Goal: Task Accomplishment & Management: Complete application form

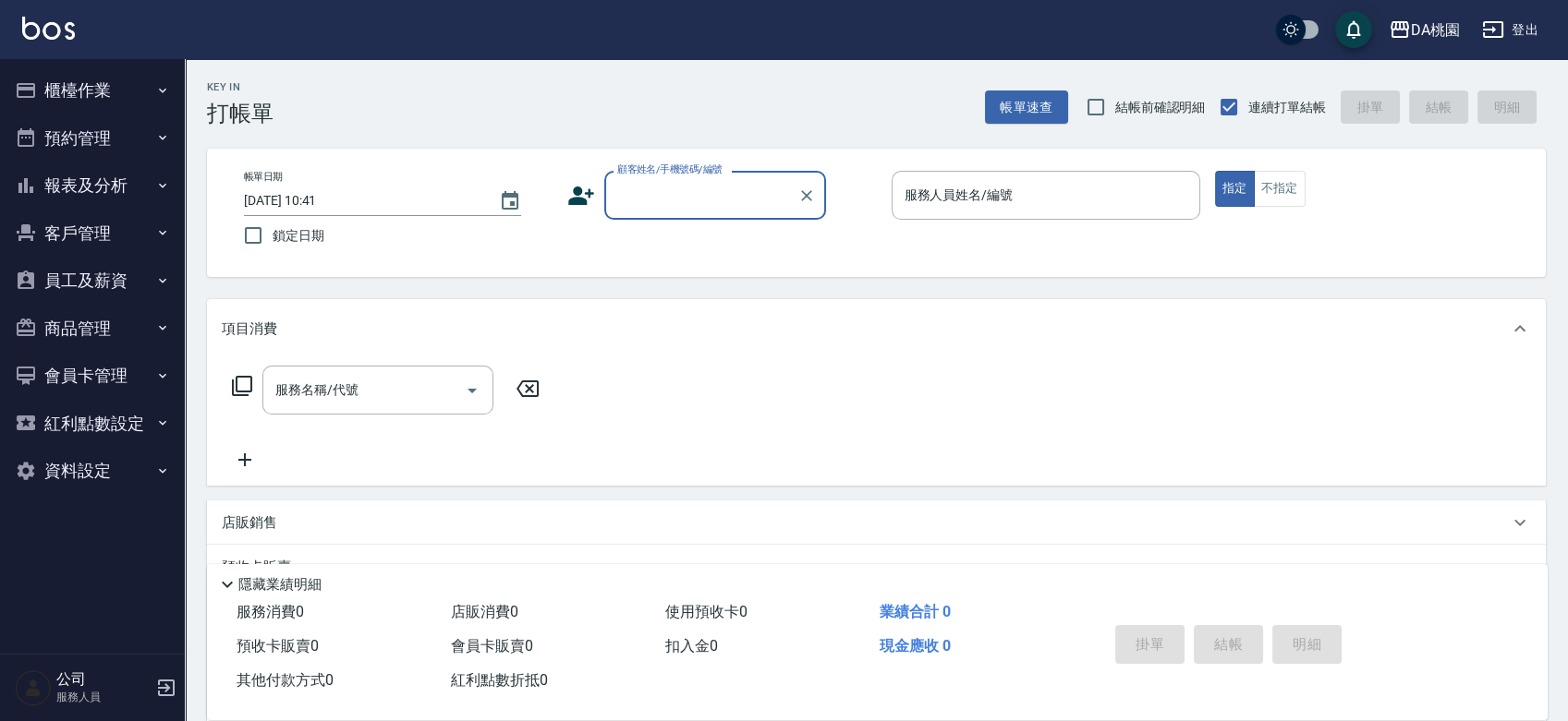
drag, startPoint x: 744, startPoint y: 192, endPoint x: 690, endPoint y: 178, distance: 55.8
click at [743, 192] on input "顧客姓名/手機號碼/編號" at bounding box center [701, 195] width 177 height 32
type input "公司/公司00040/00040"
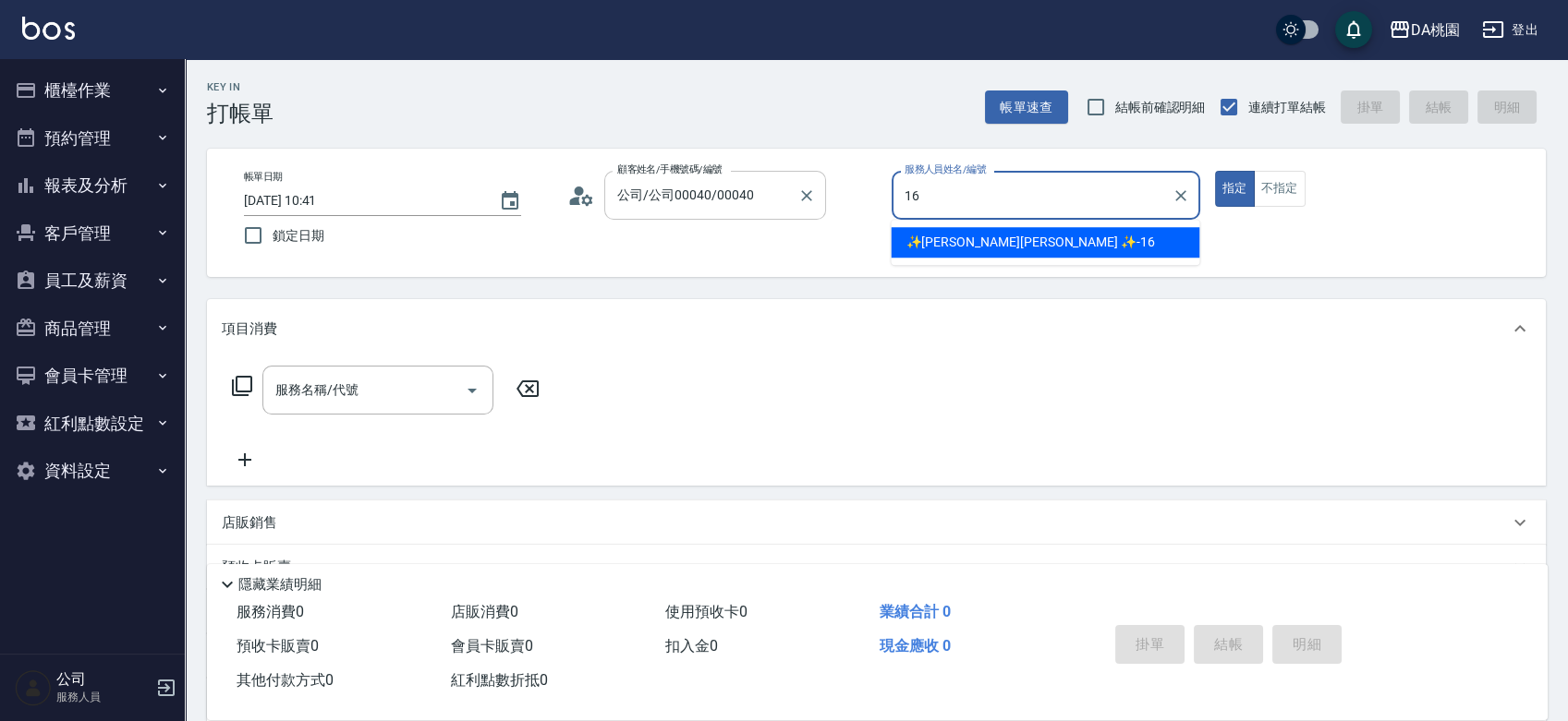
type input "✨[PERSON_NAME][PERSON_NAME] ✨-16"
type button "true"
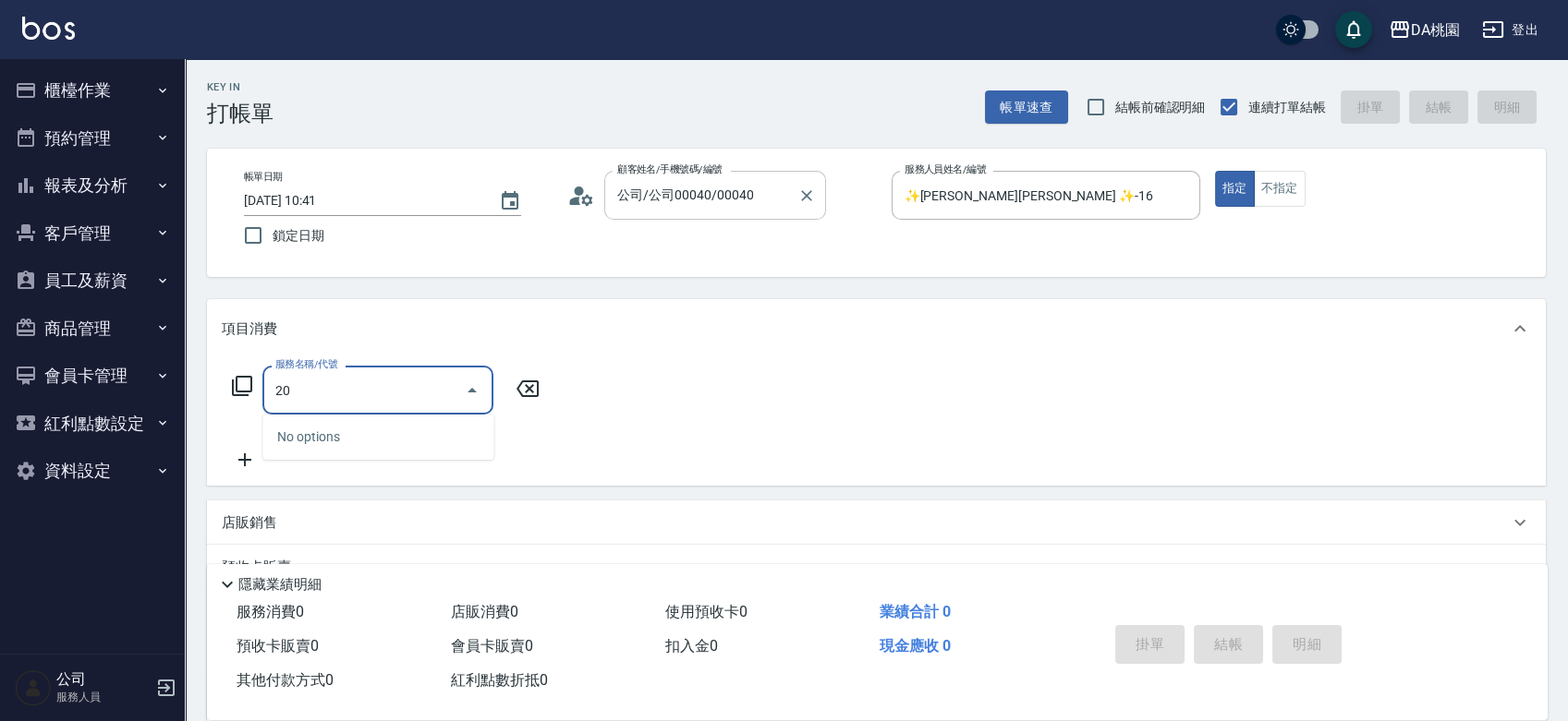
type input "200"
type input "150"
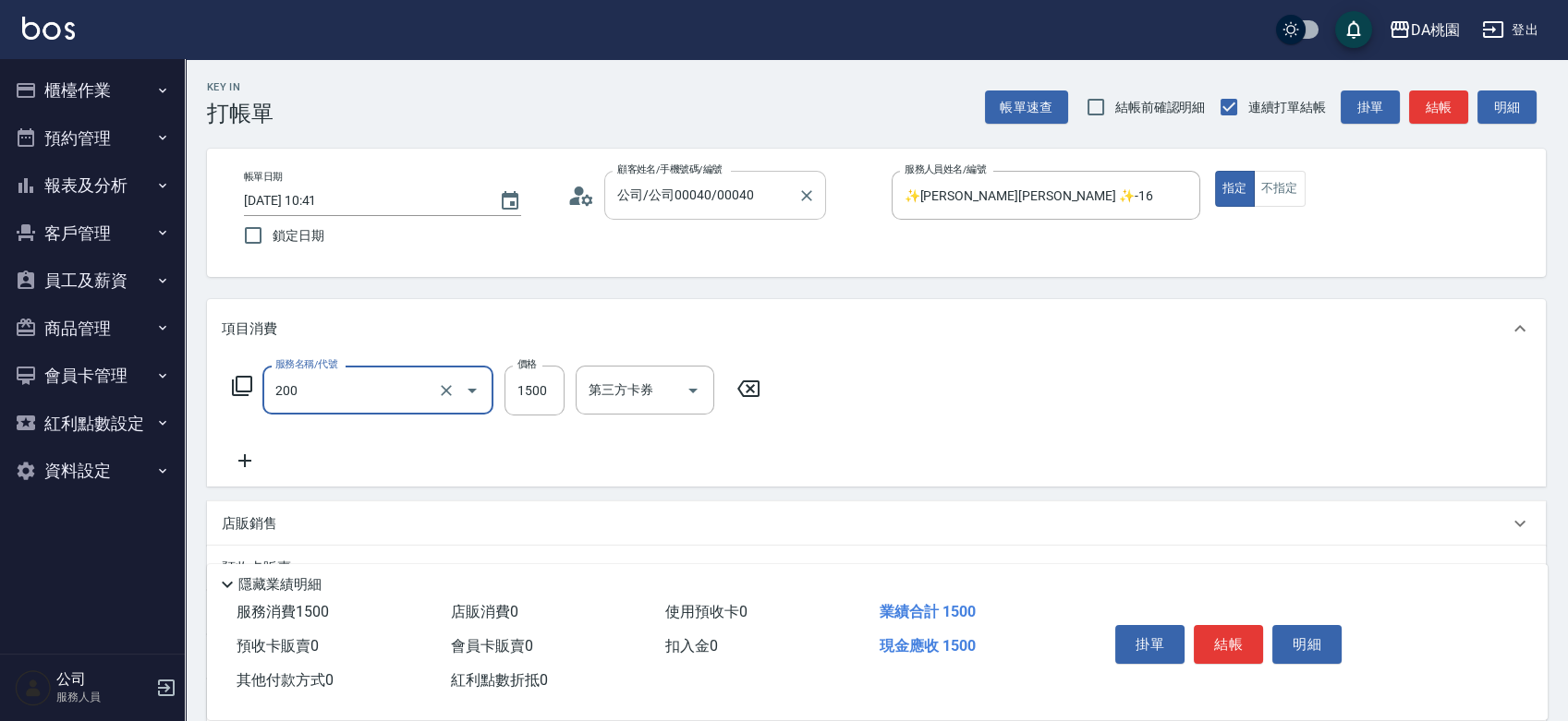
type input "離子燙(200)"
type input "2"
type input "0"
type input "20"
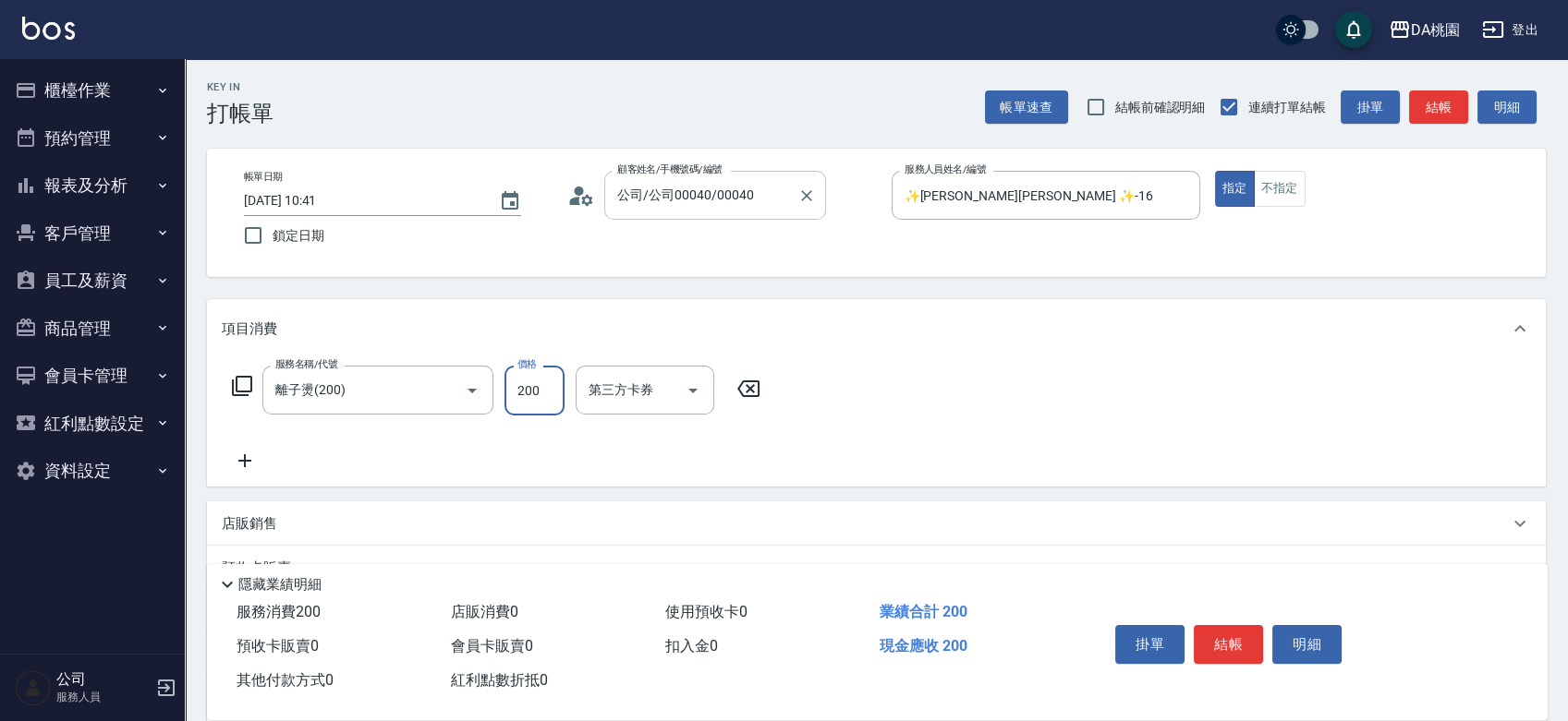
type input "2000"
type input "200"
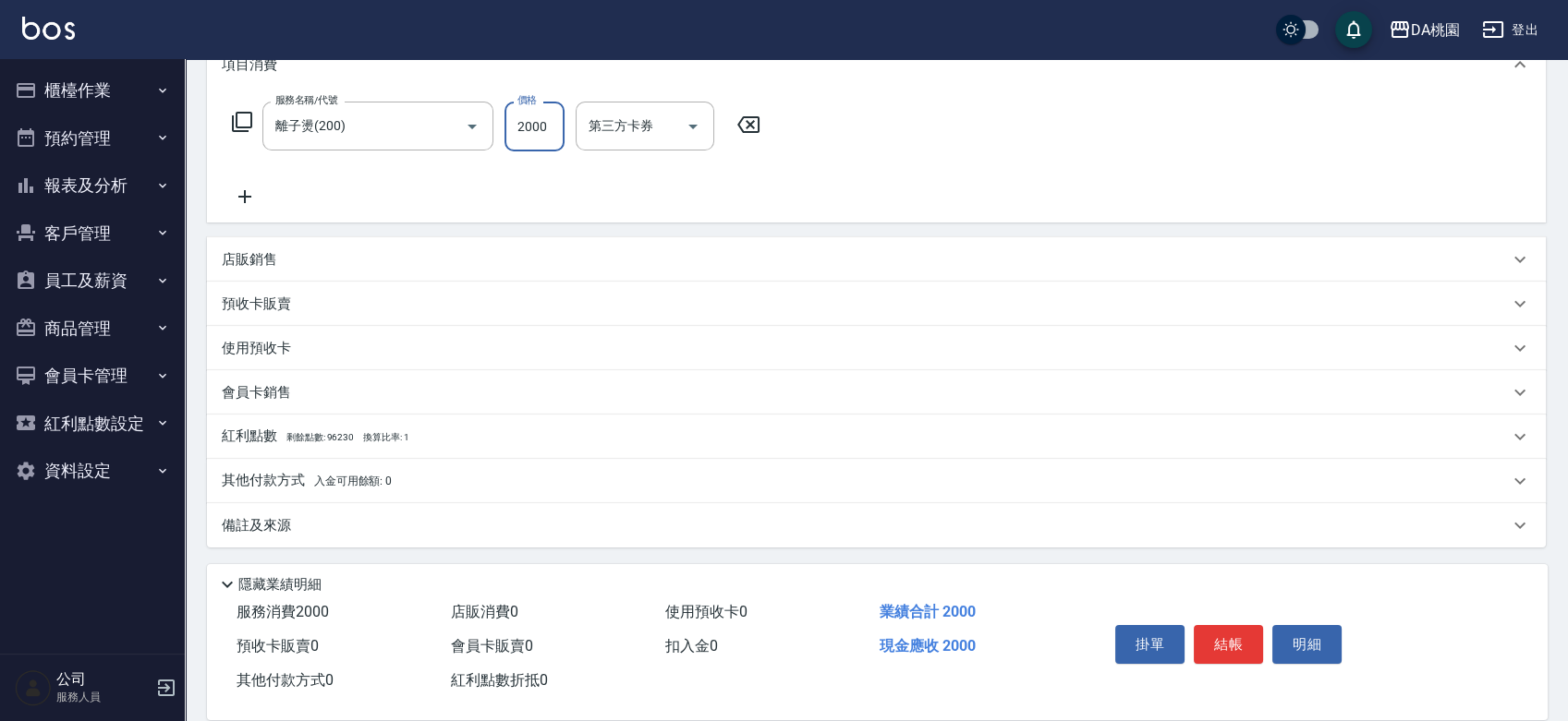
scroll to position [265, 0]
type input "2000"
click at [1025, 262] on div "店販銷售" at bounding box center [864, 259] width 1286 height 19
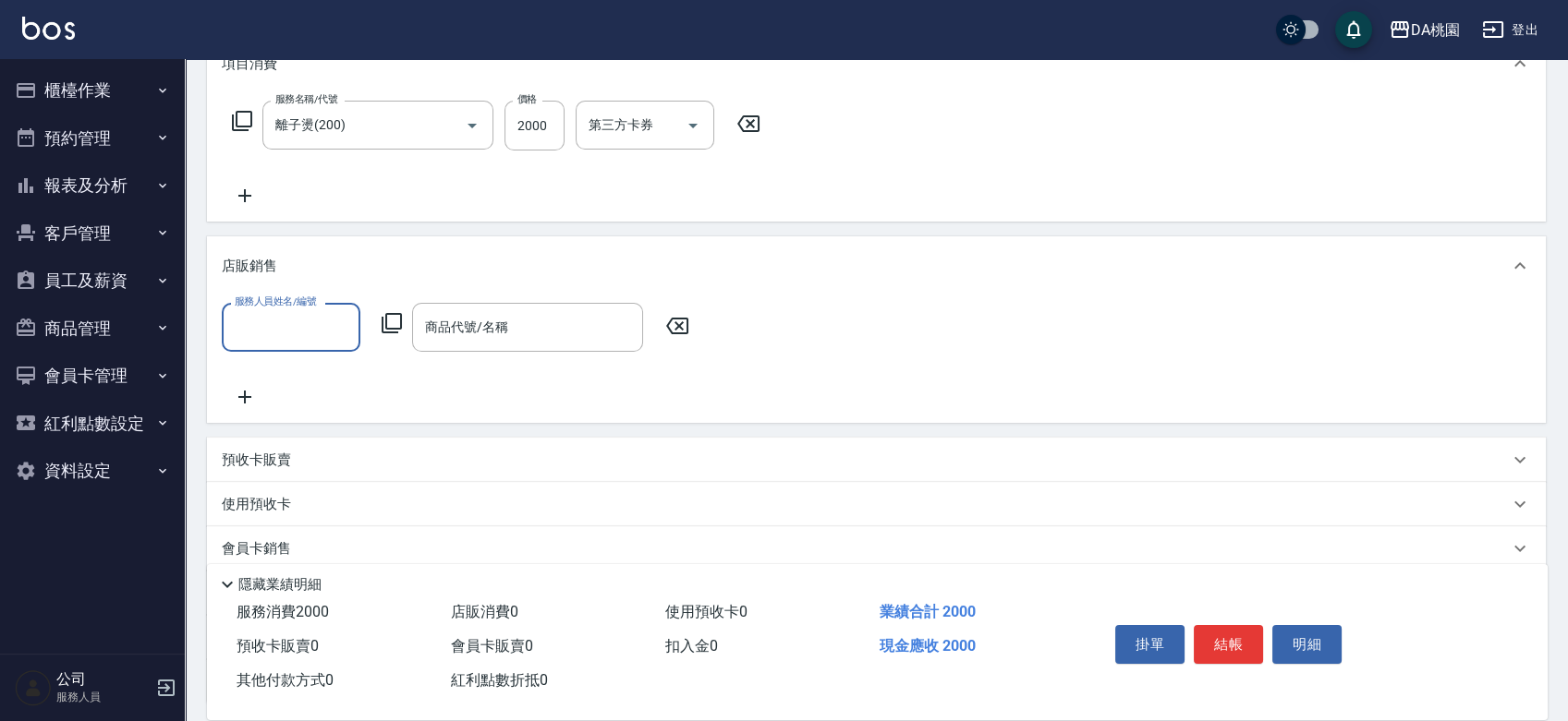
scroll to position [0, 0]
type input "✨[PERSON_NAME][PERSON_NAME] ✨-16"
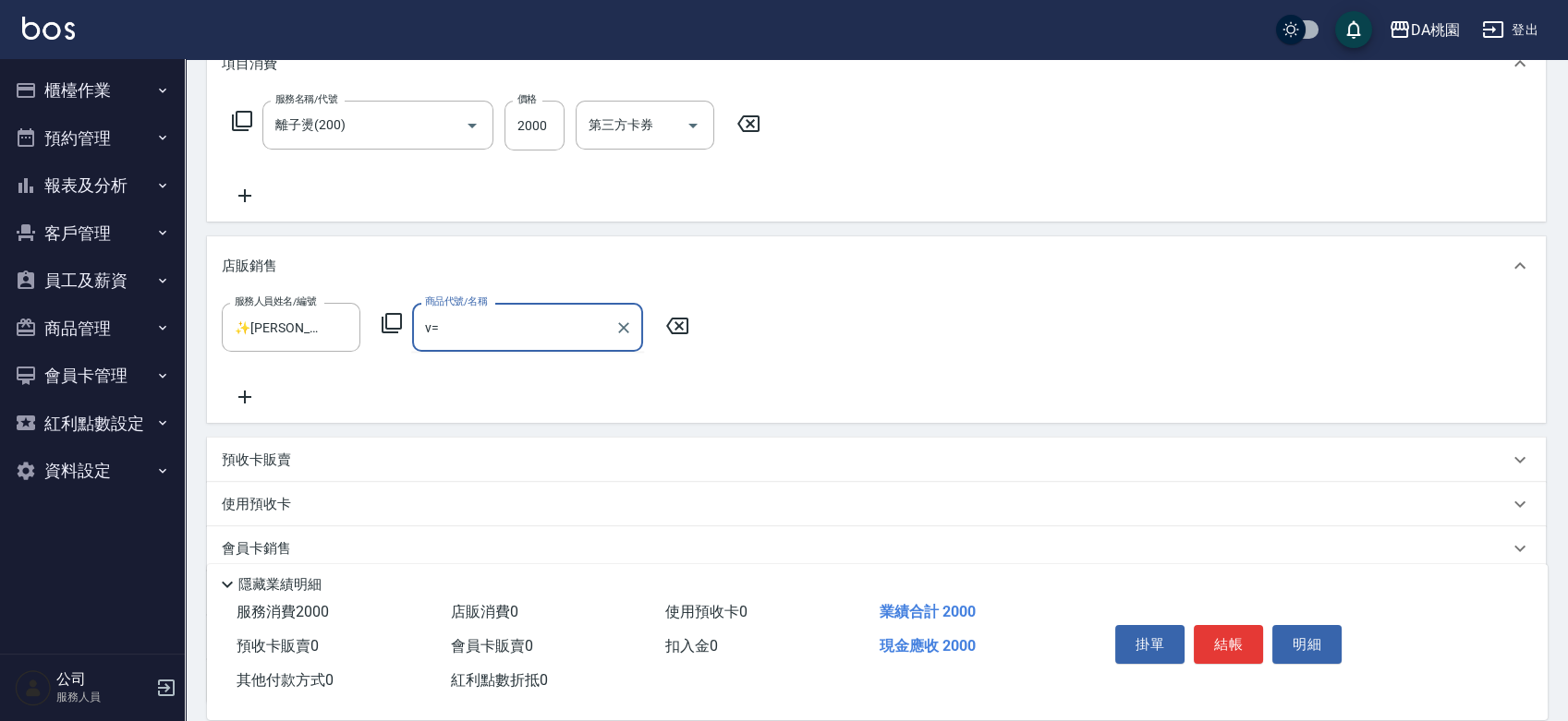
type input "v"
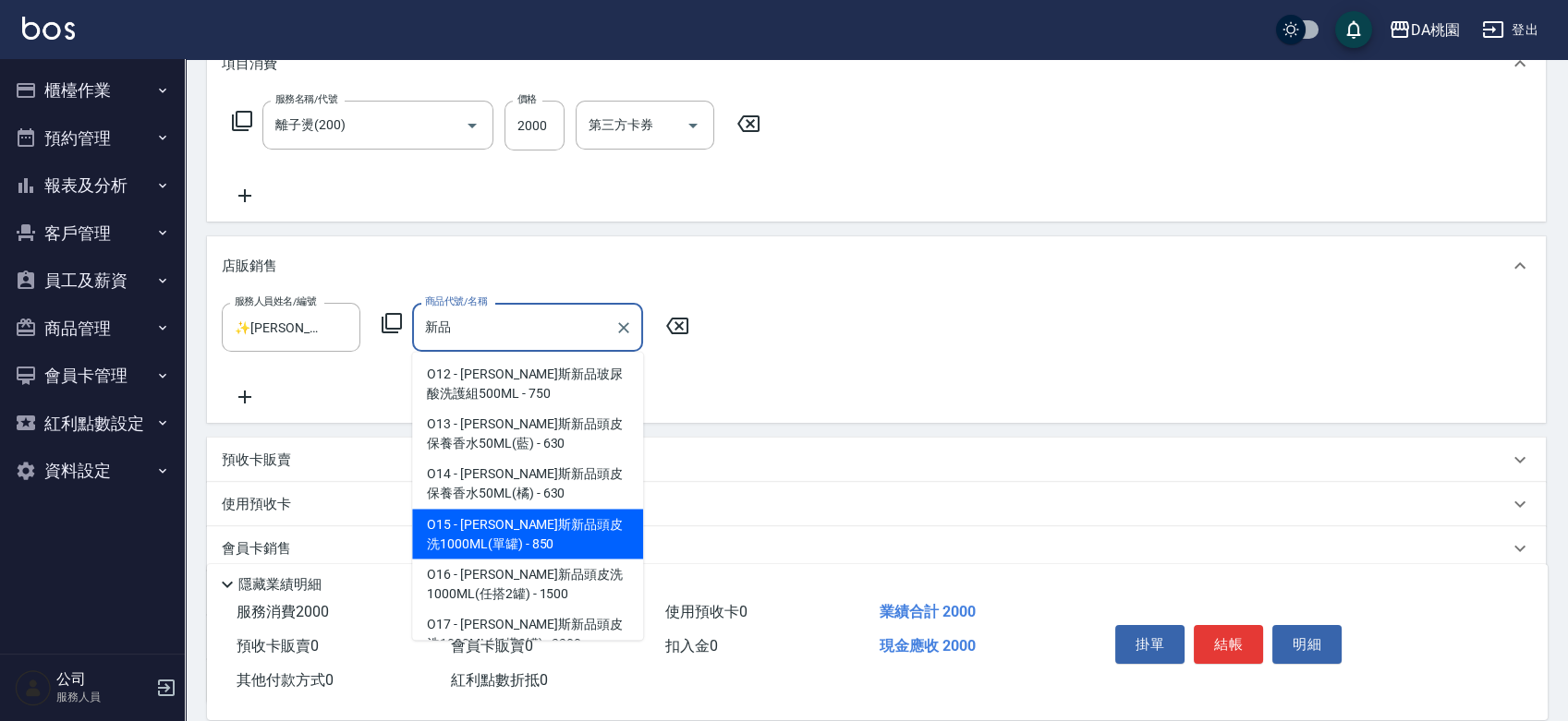
type input "[PERSON_NAME]斯新品頭皮洗1000ML(單罐)"
type input "280"
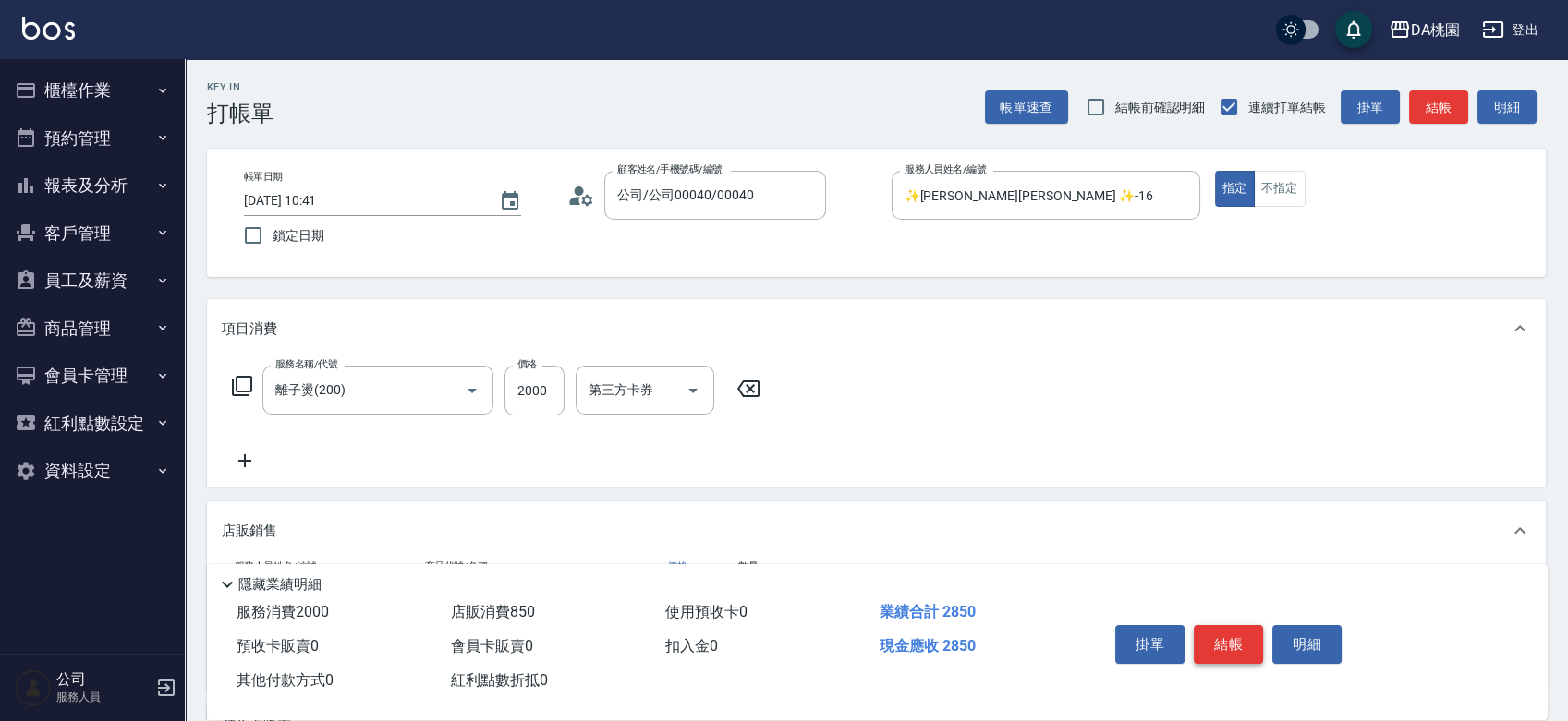
click at [1206, 633] on button "結帳" at bounding box center [1228, 645] width 69 height 39
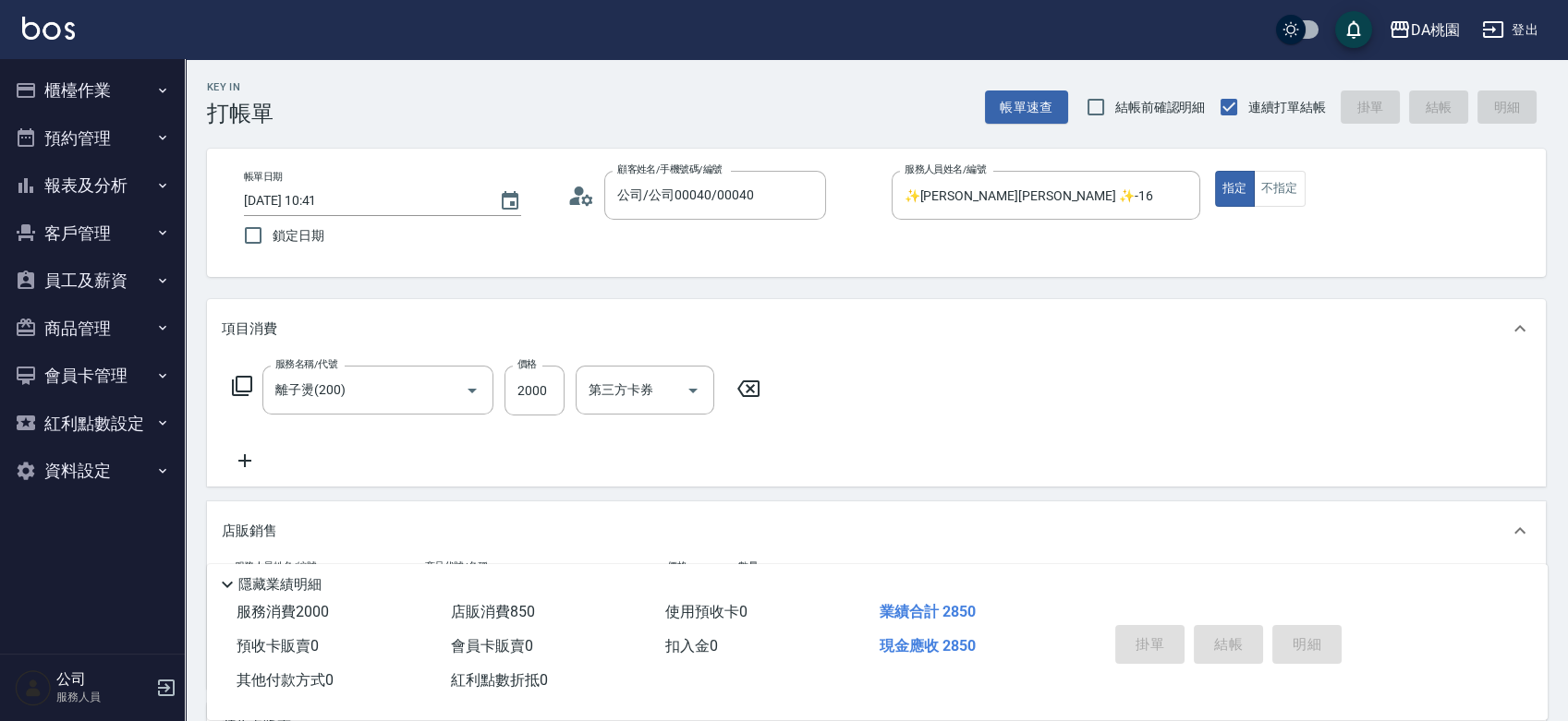
type input "[DATE] 15:06"
type input "0"
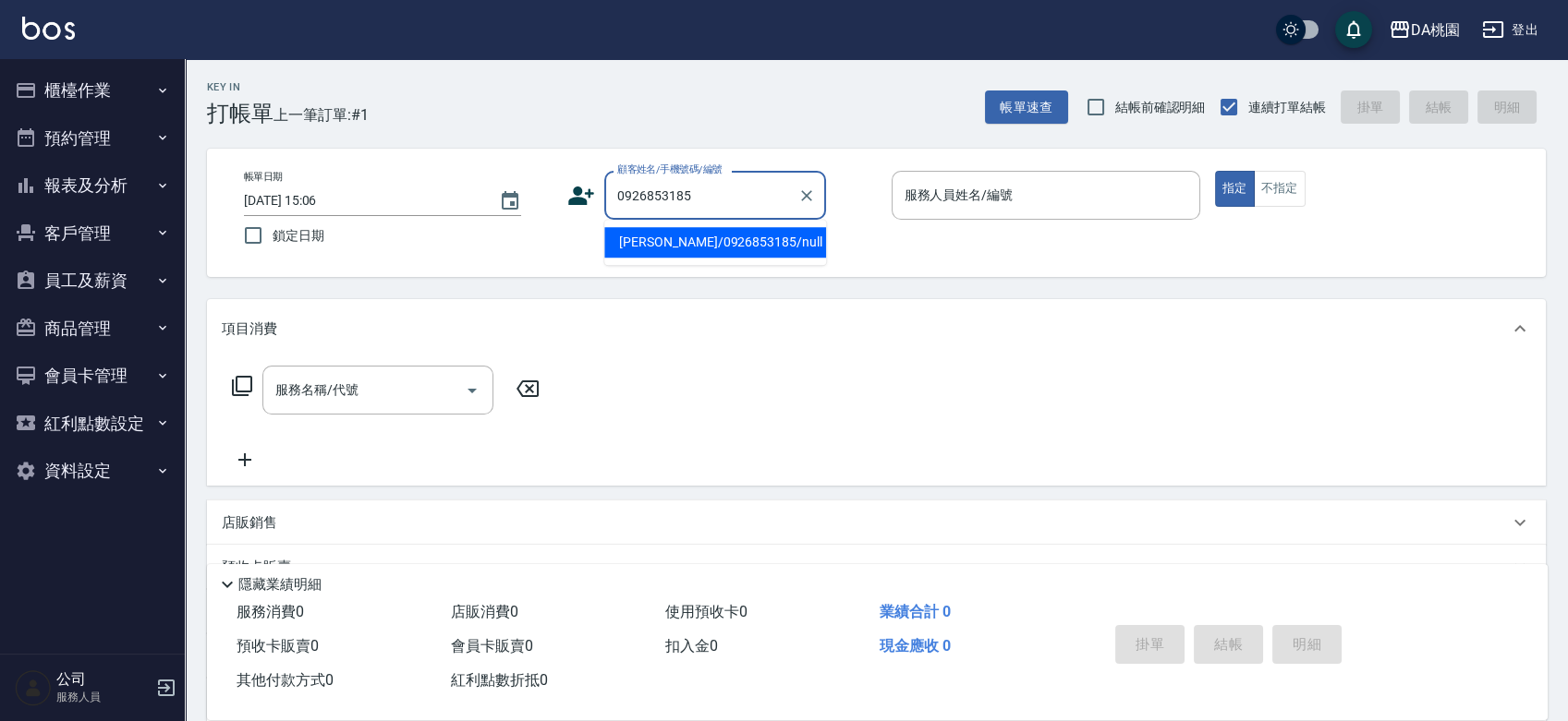
type input "[PERSON_NAME]/0926853185/null"
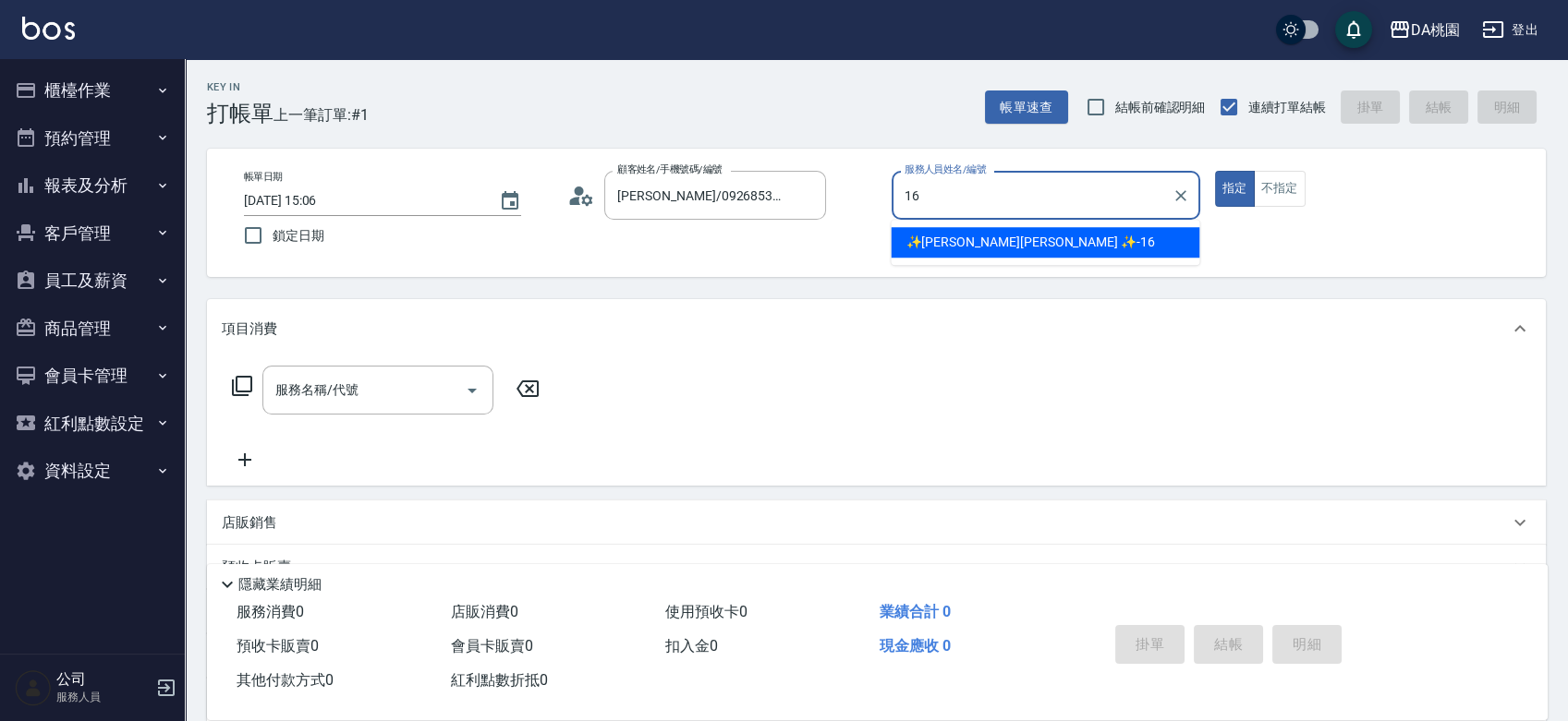
type input "✨[PERSON_NAME][PERSON_NAME] ✨-16"
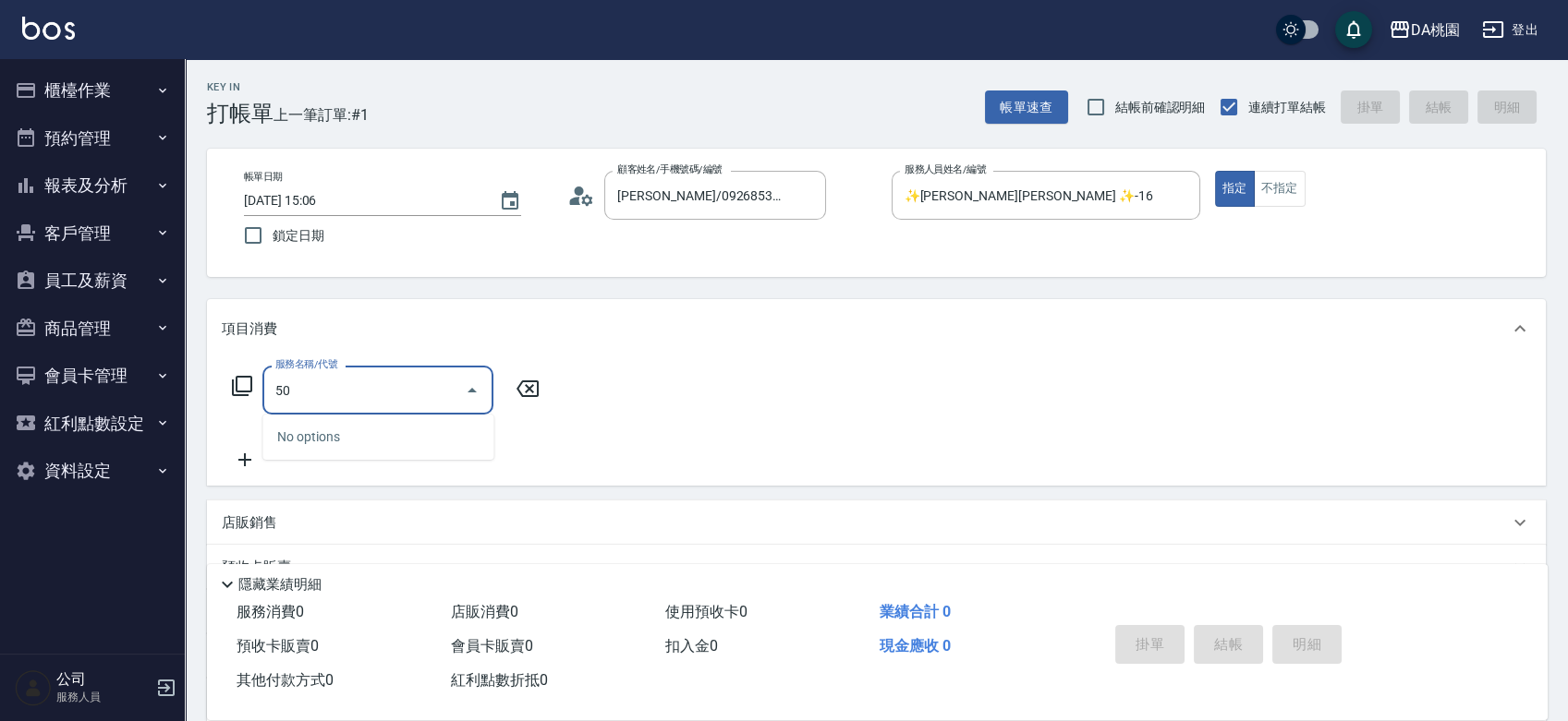
type input "500"
type input "20"
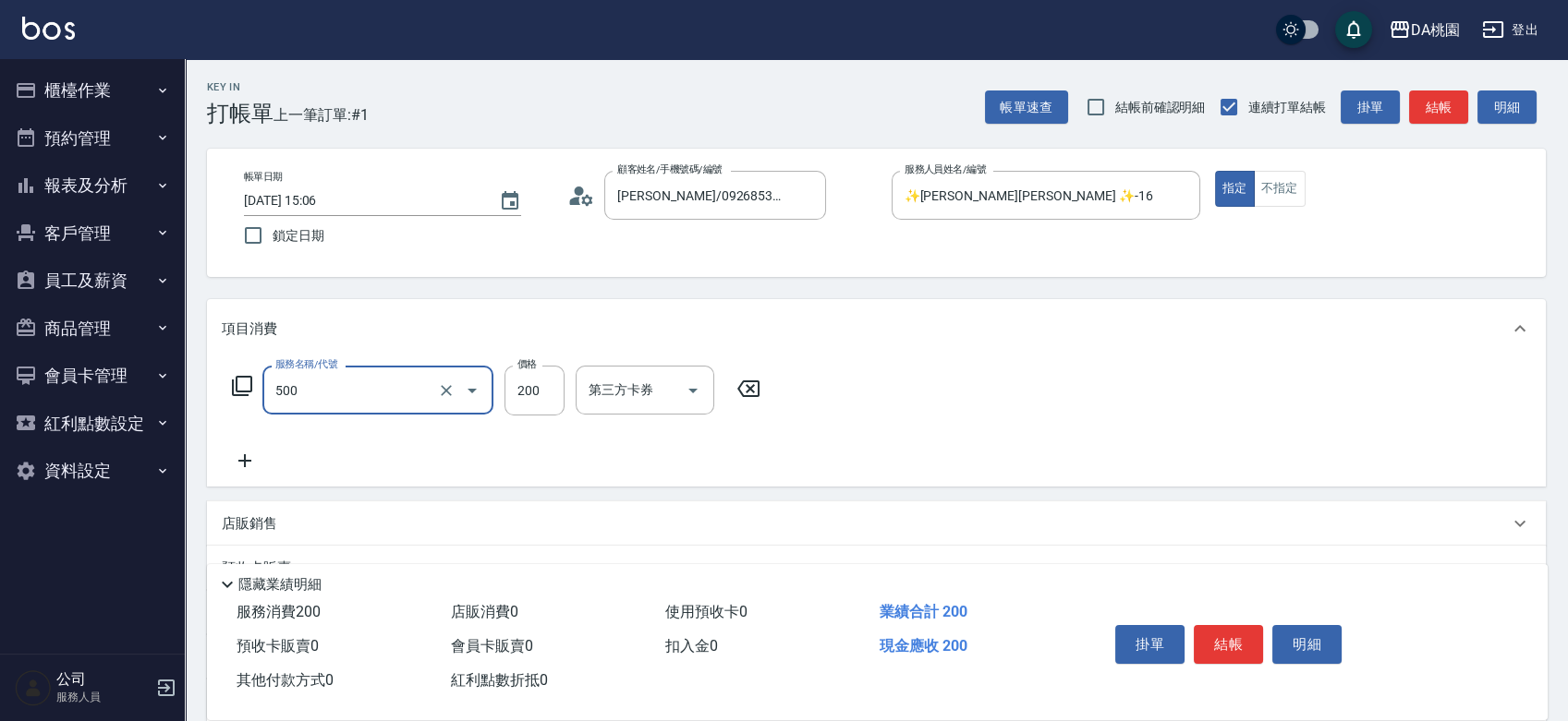
type input "洗髮(500)"
type input "0"
type input "250"
type input "20"
type input "250"
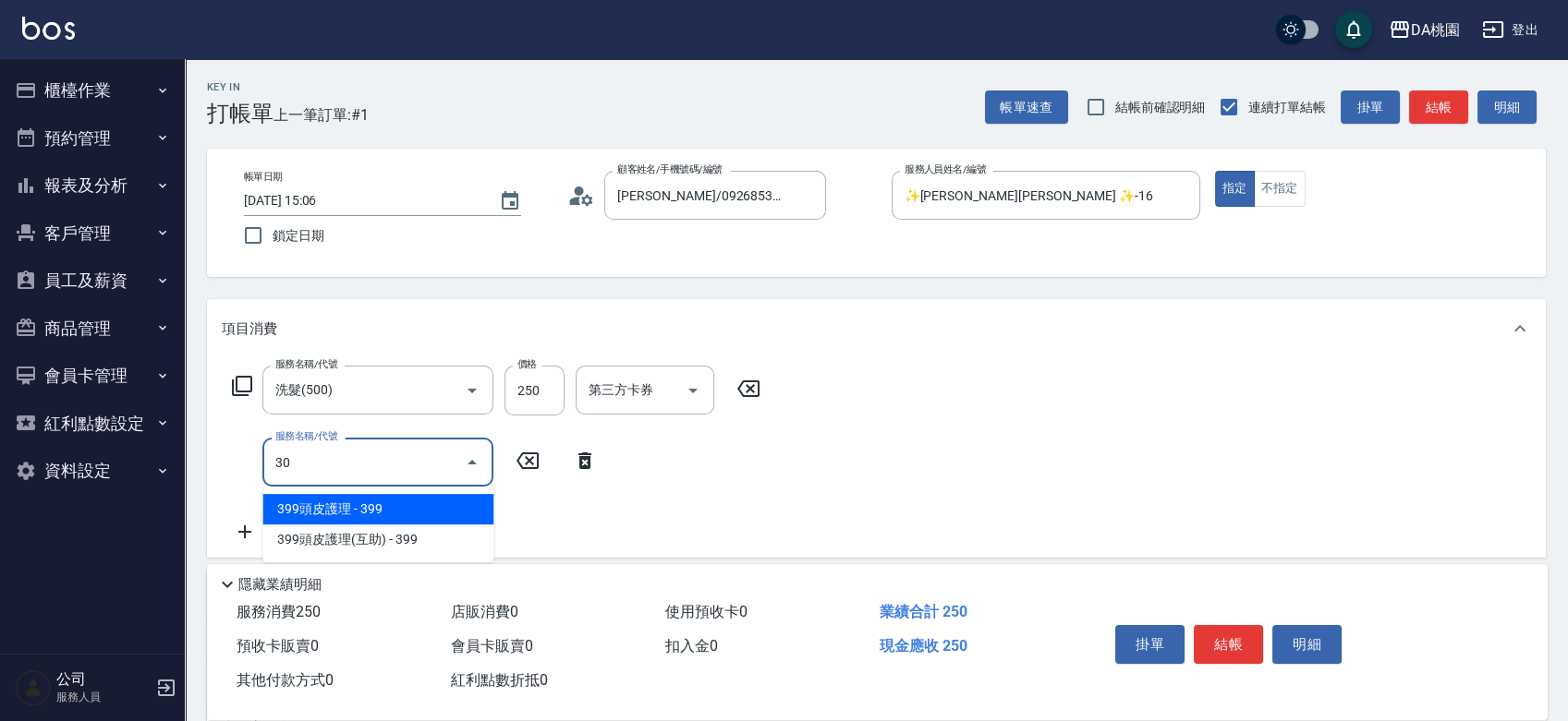
type input "303"
type input "50"
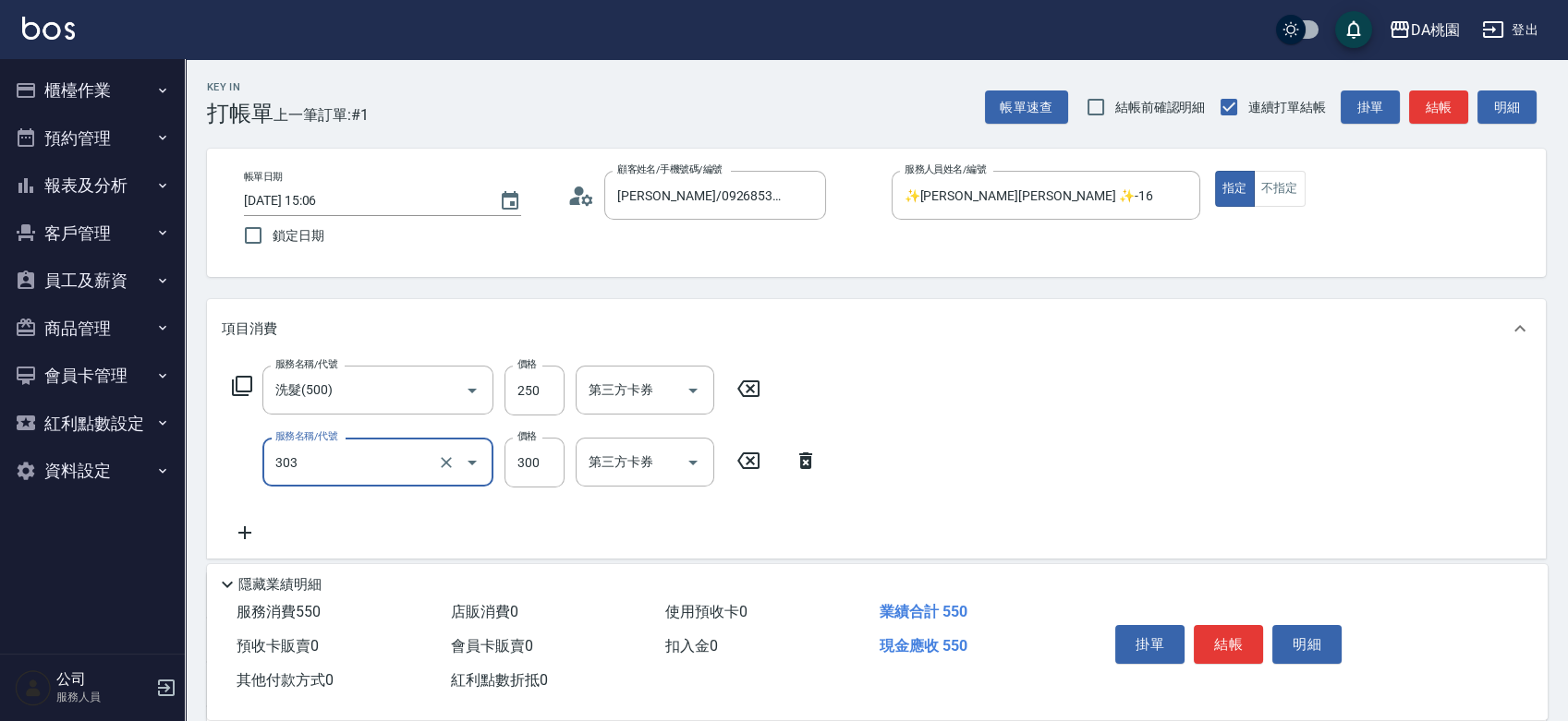
type input "A級剪髮(303)"
type input "5"
type input "20"
type input "50"
type input "30"
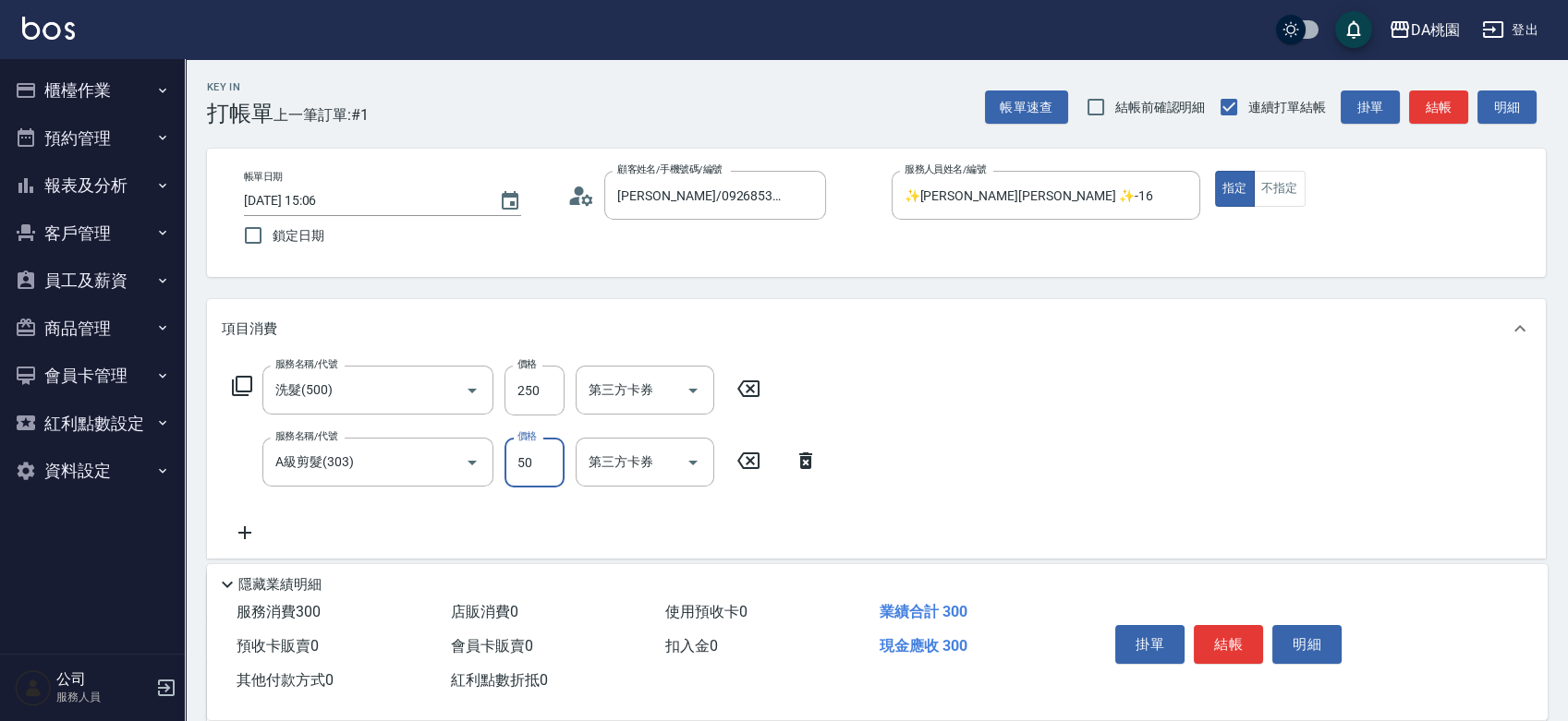
type input "500"
type input "70"
type input "500"
click at [1234, 636] on button "結帳" at bounding box center [1228, 645] width 69 height 39
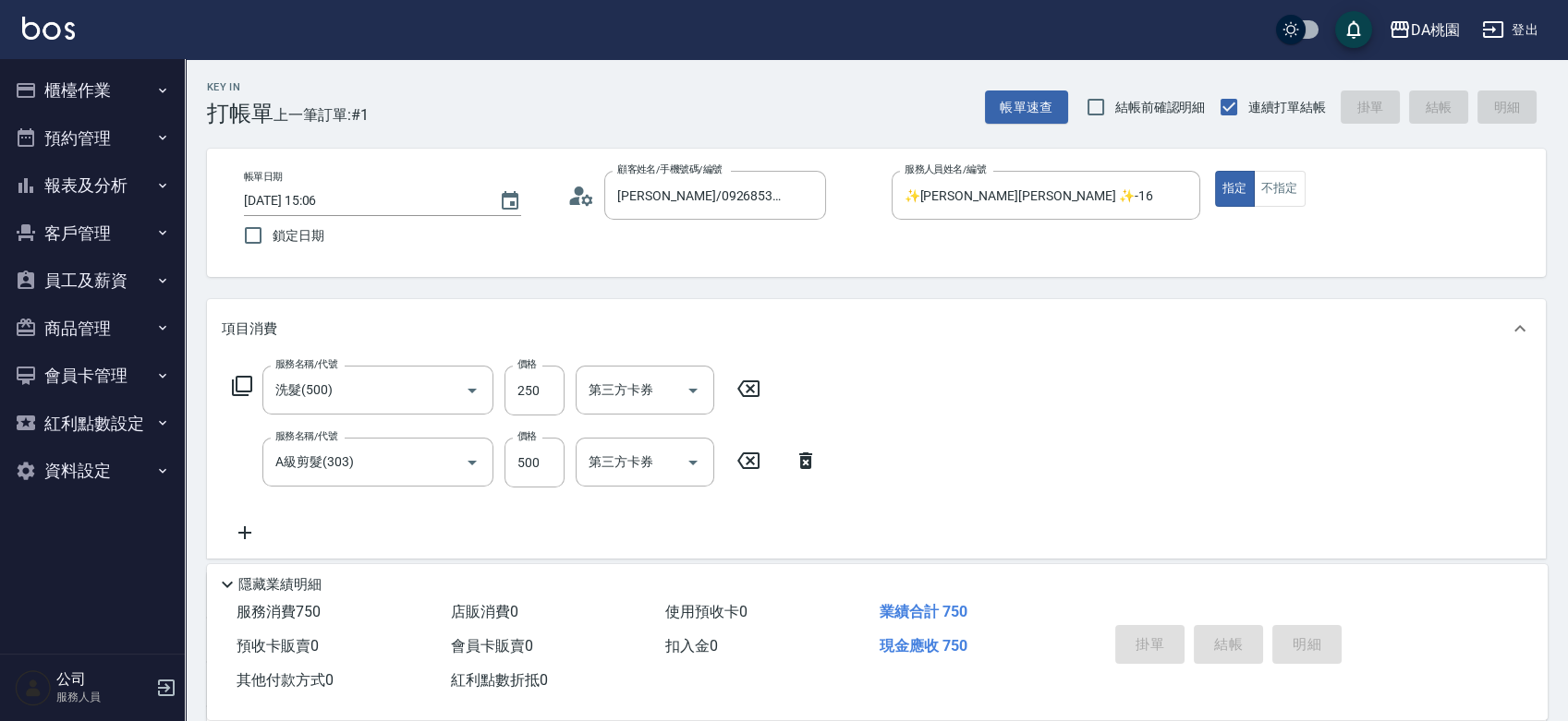
type input "0"
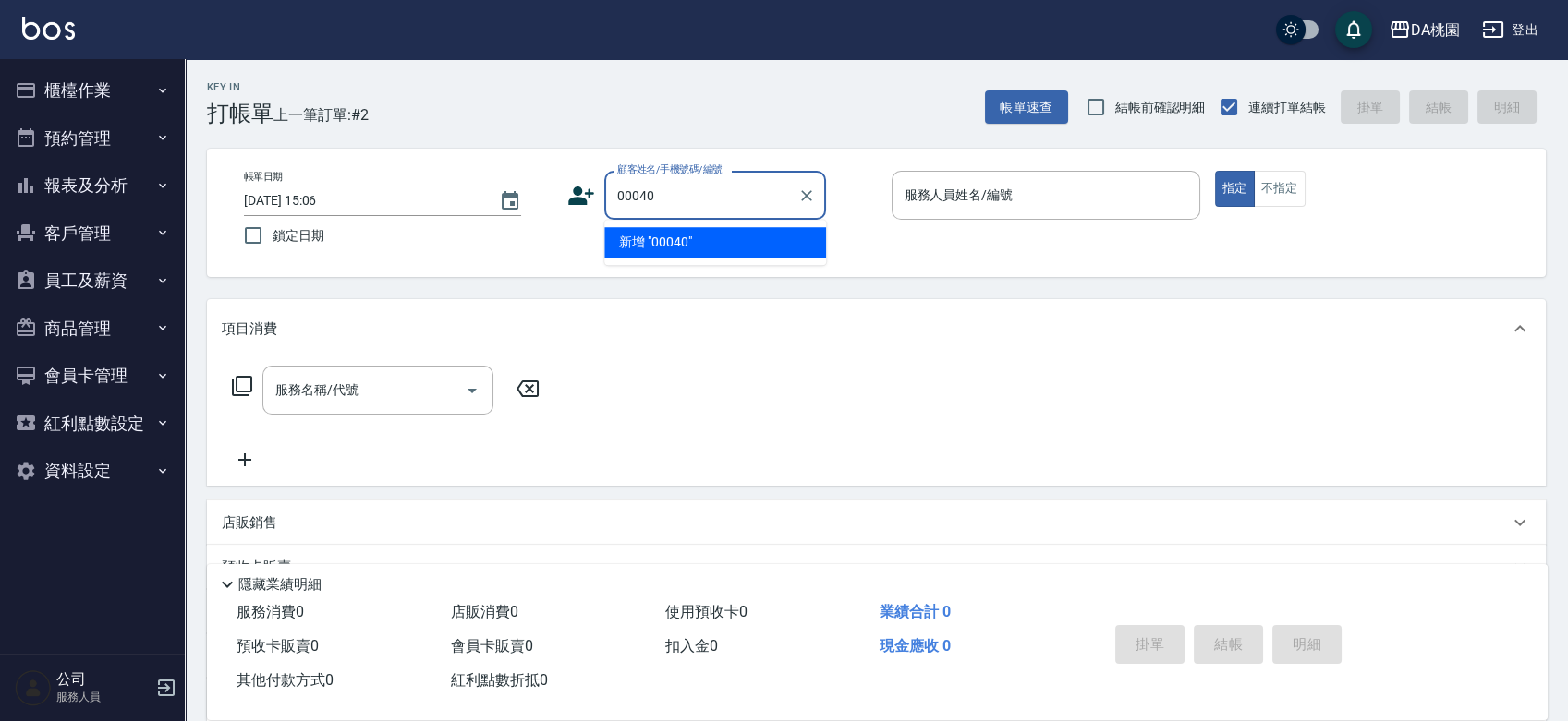
type input "00040"
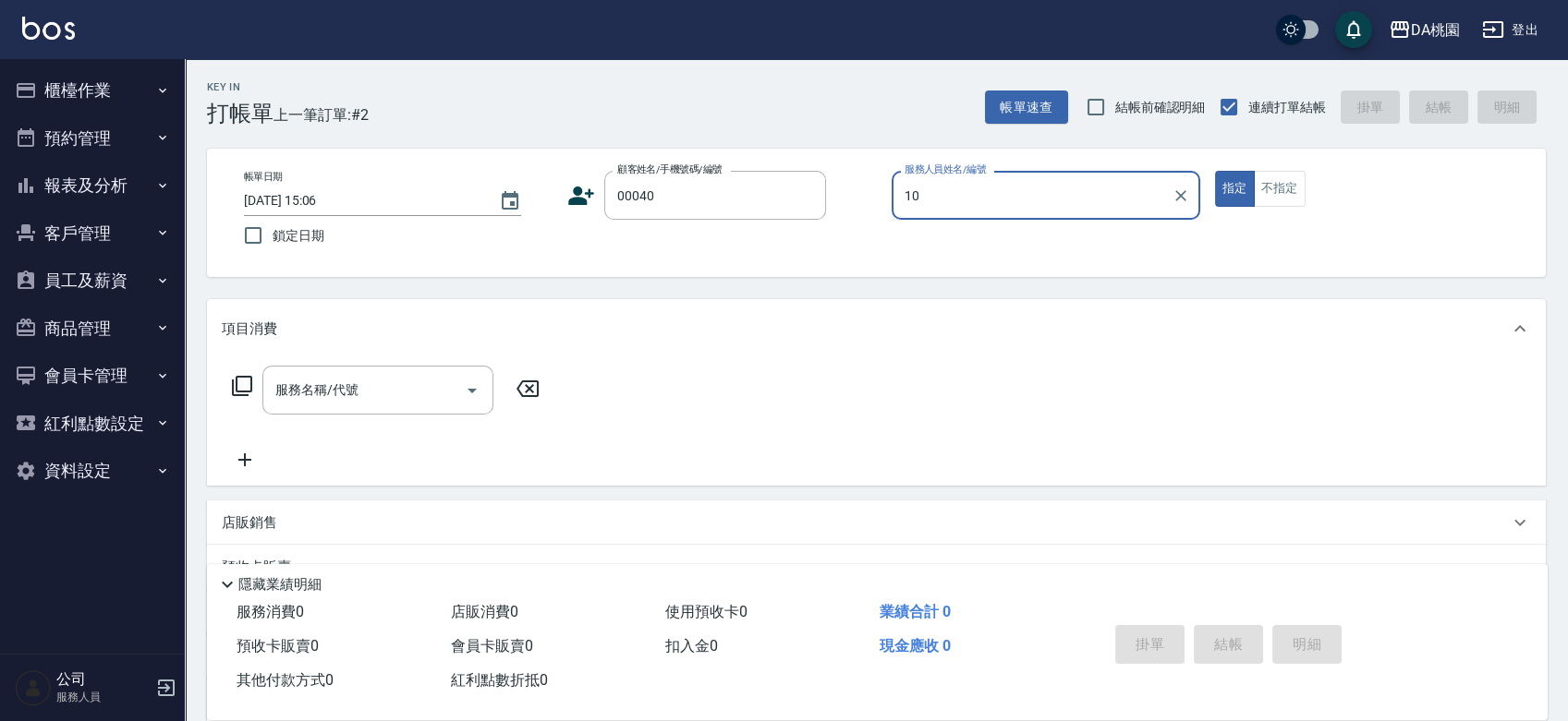
type input "10"
type input "公司/公司00040/00040"
type input "KI KI -10"
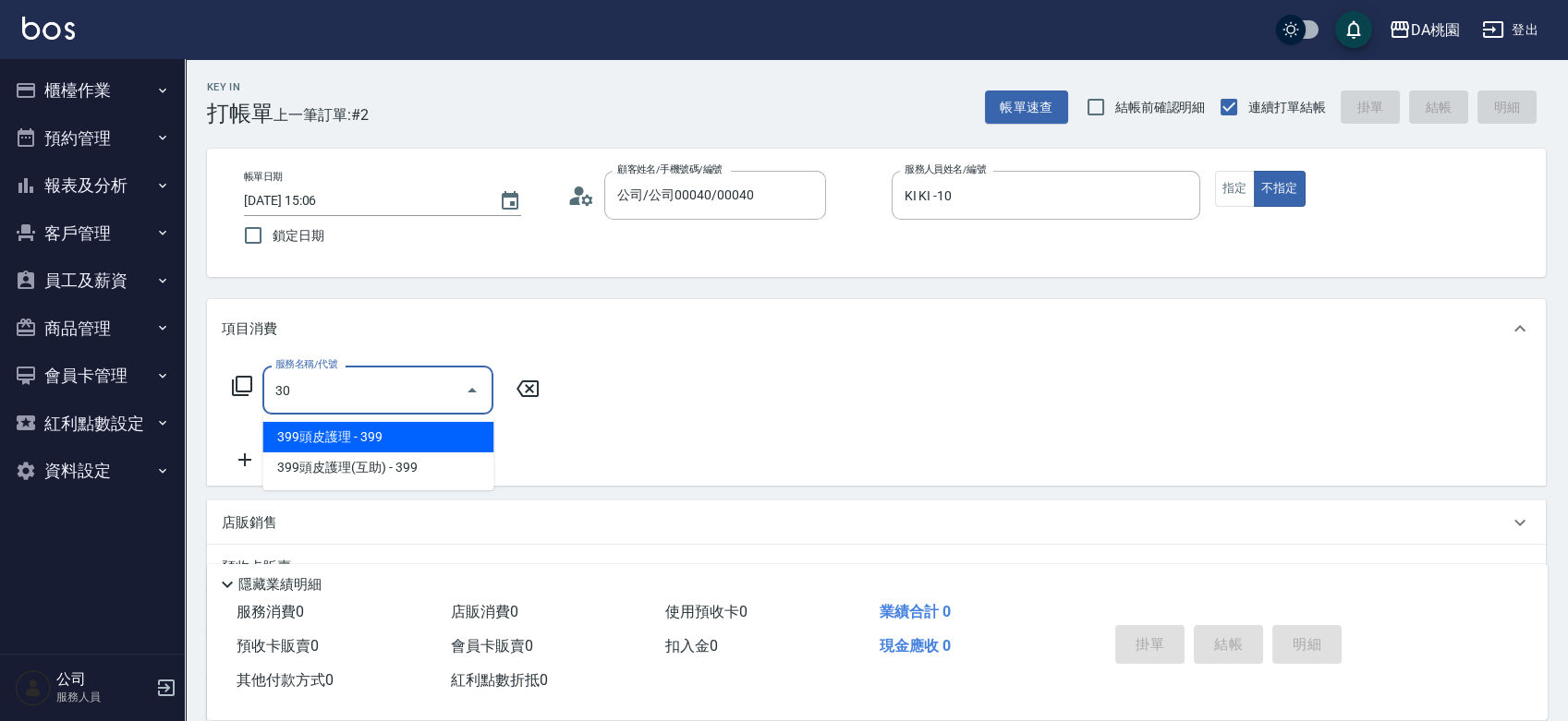
type input "303"
type input "30"
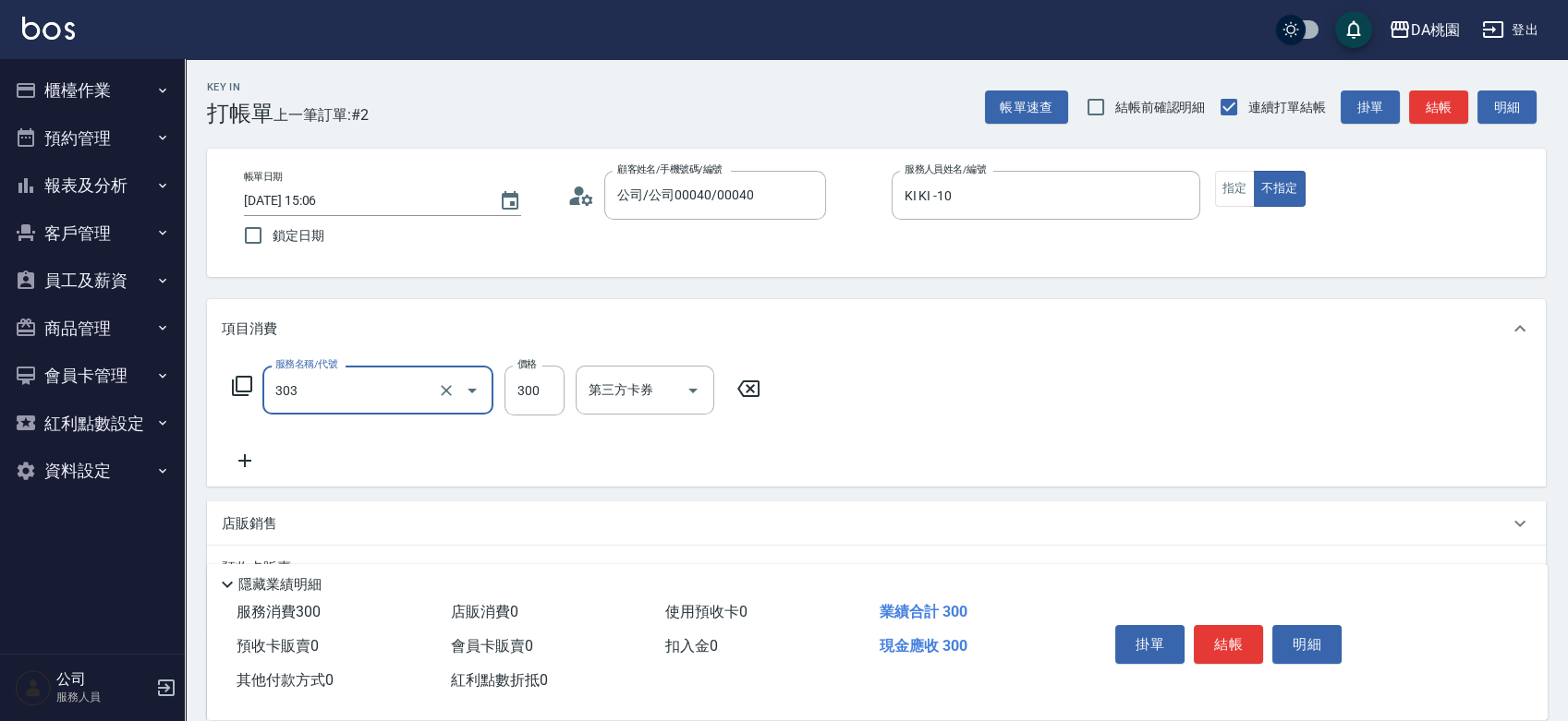
type input "A級剪髮(303)"
type input "0"
type input "35"
type input "30"
type input "350"
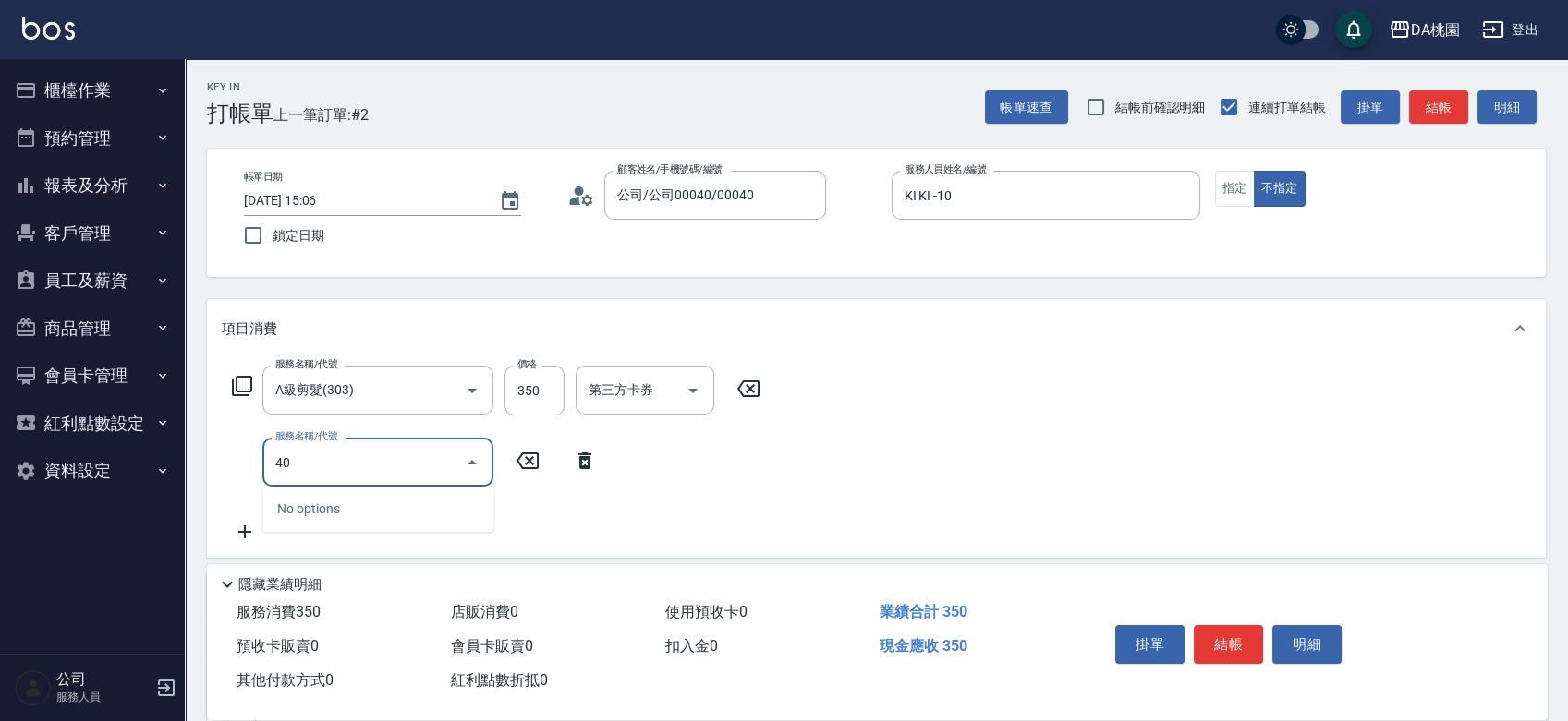
type input "400"
type input "180"
type input "染髮(400)"
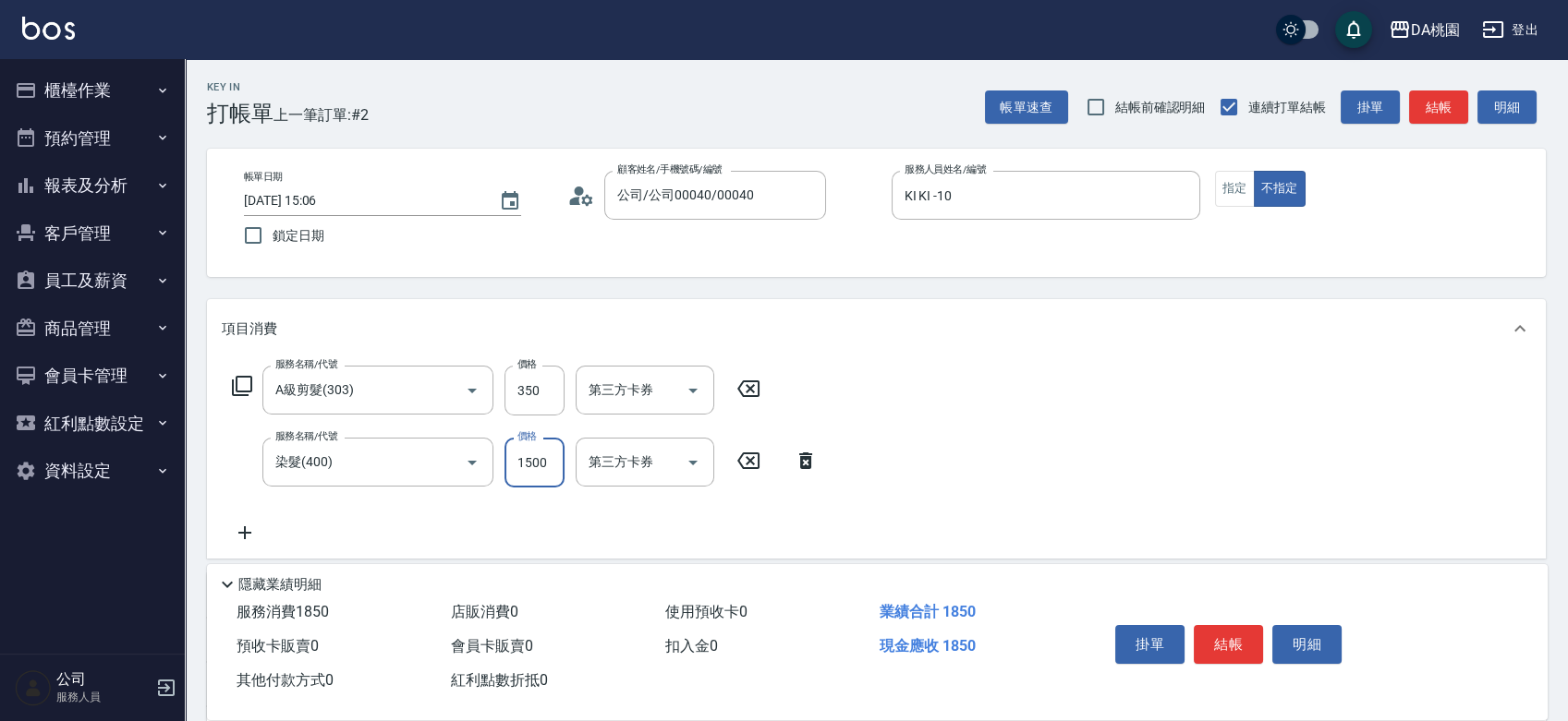
type input "1"
type input "30"
type input "150"
type input "180"
type input "1500"
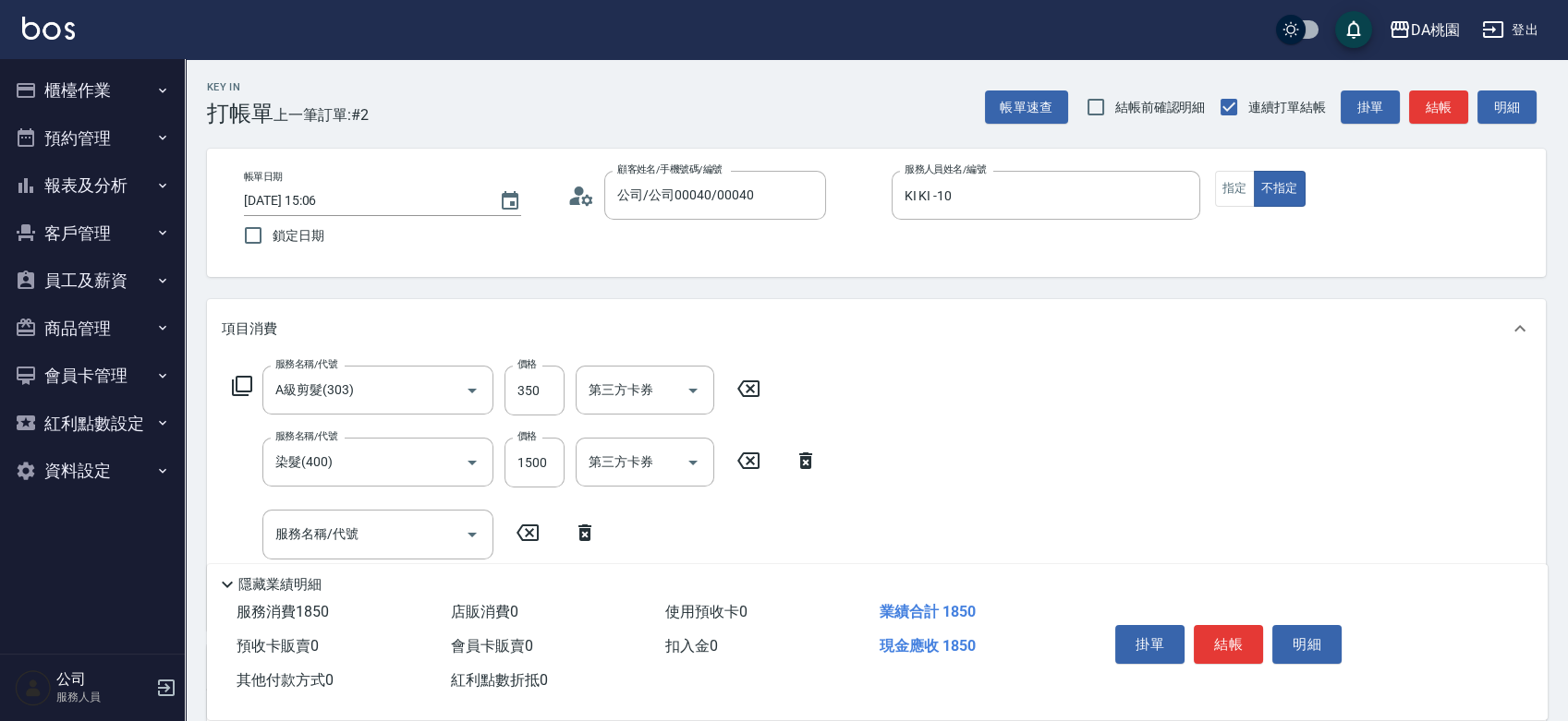
click at [740, 457] on icon at bounding box center [747, 460] width 22 height 17
type input "30"
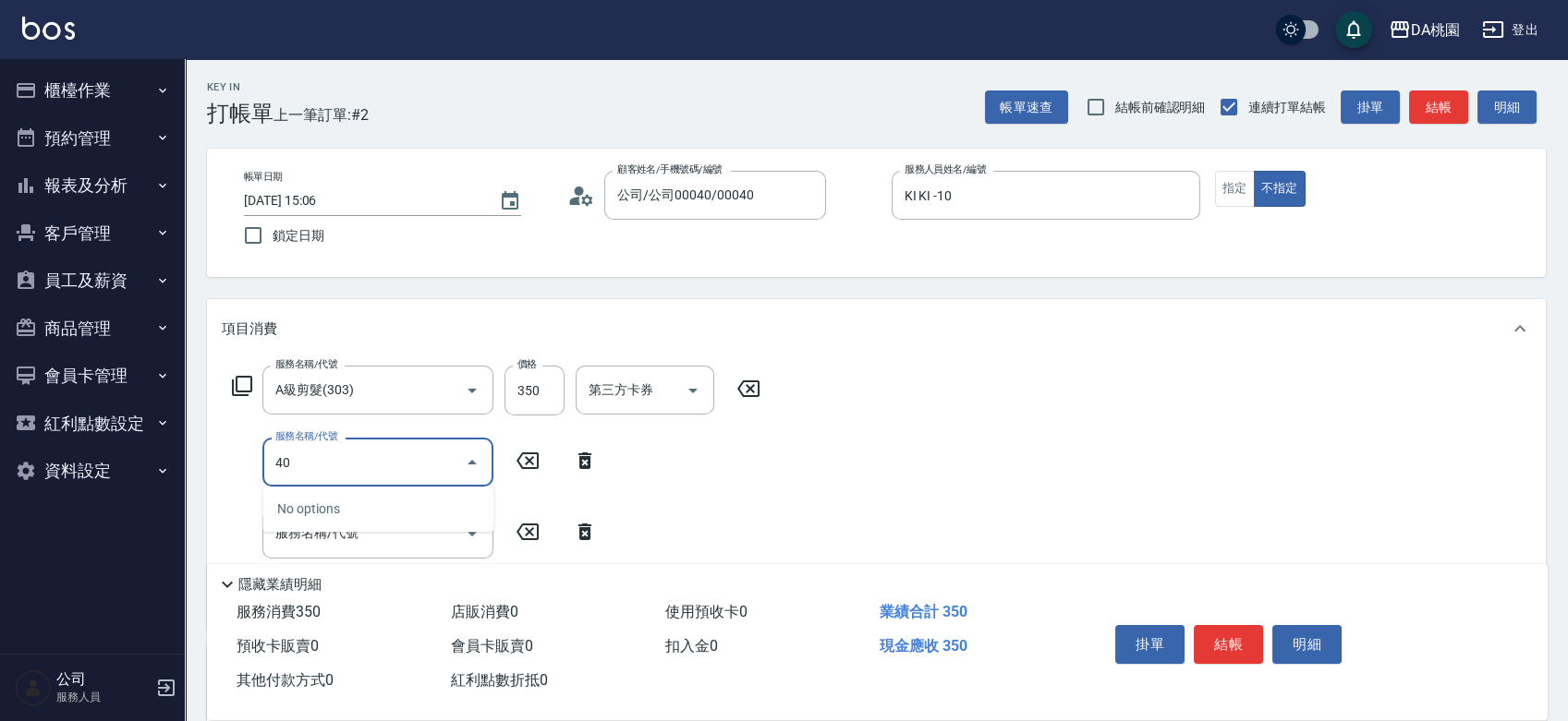
type input "401"
type input "180"
type input "染髮(互助)(401)"
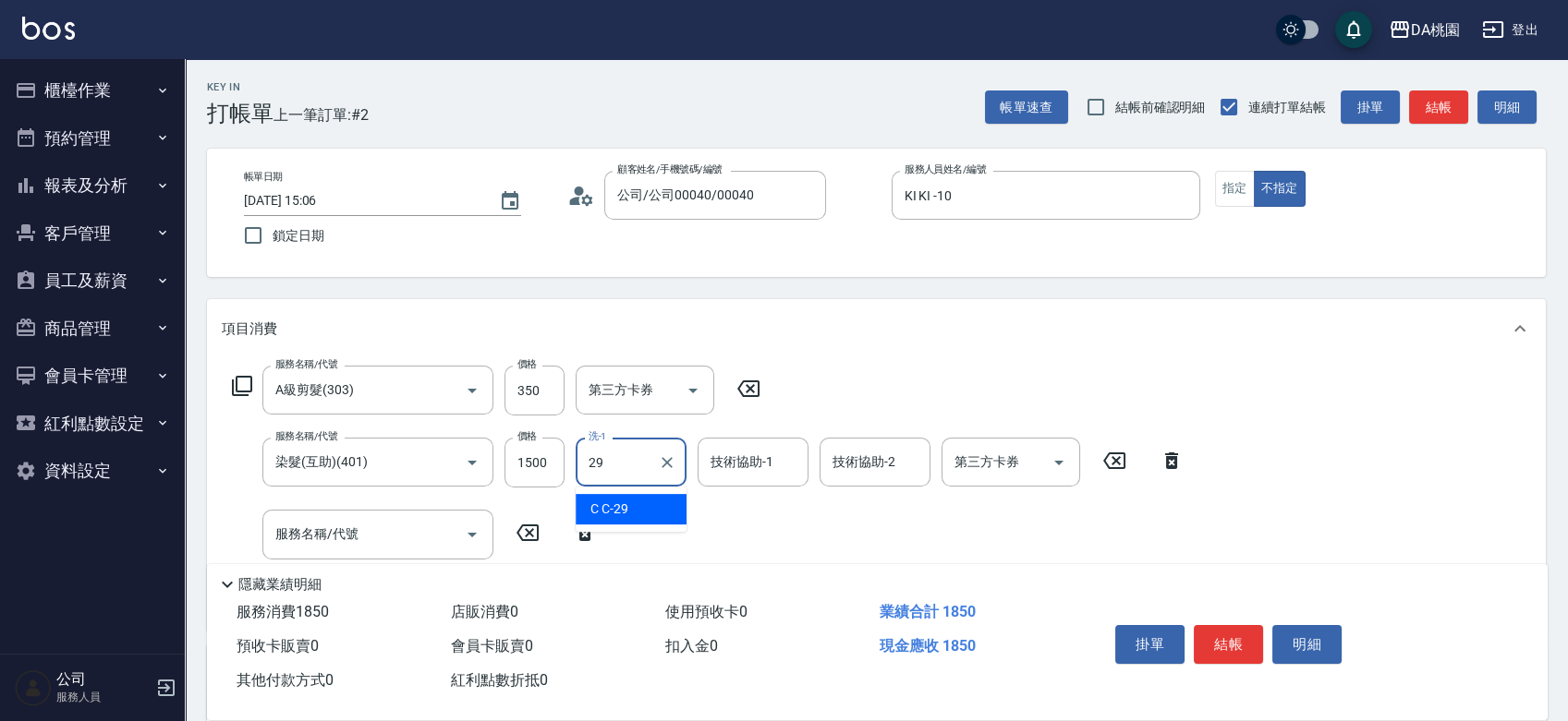
type input "C C-29"
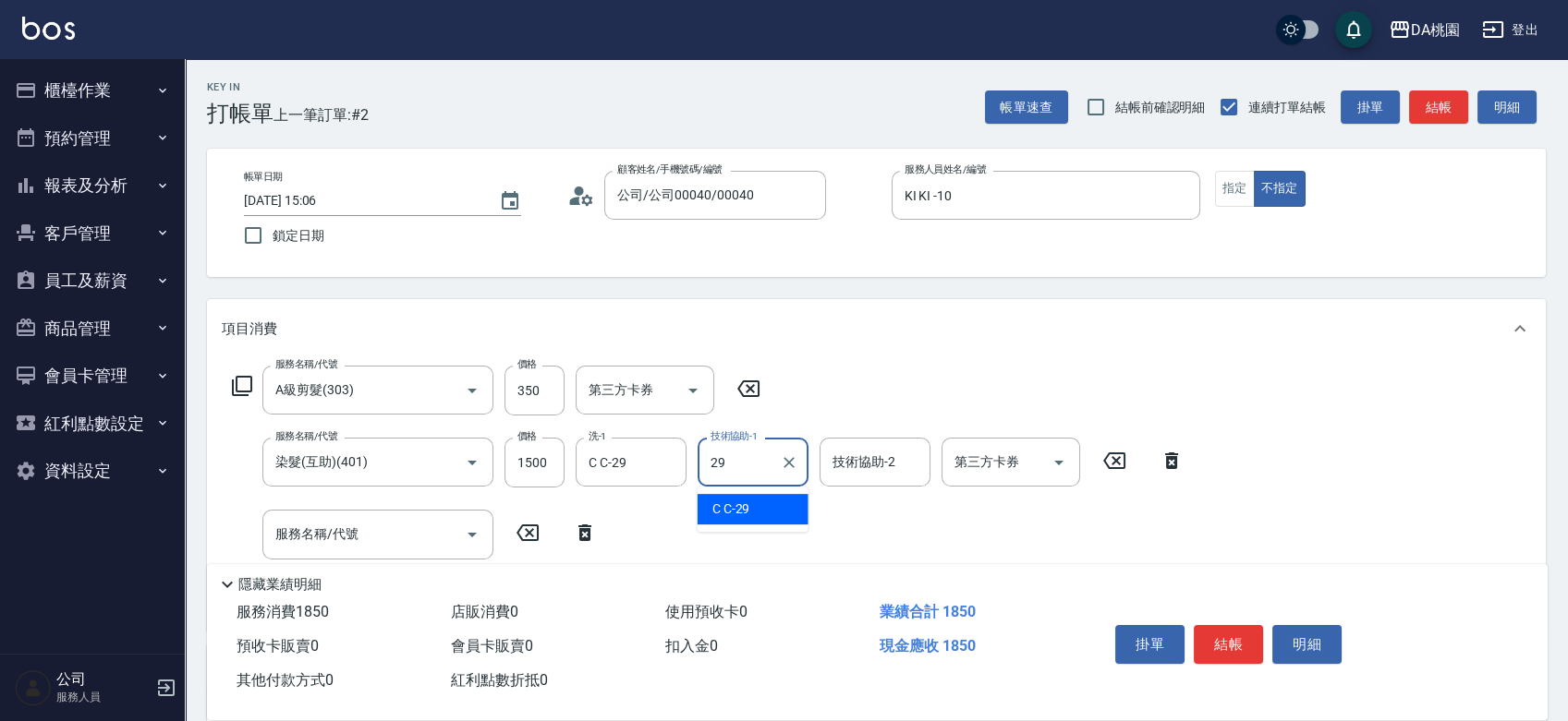
type input "C C-29"
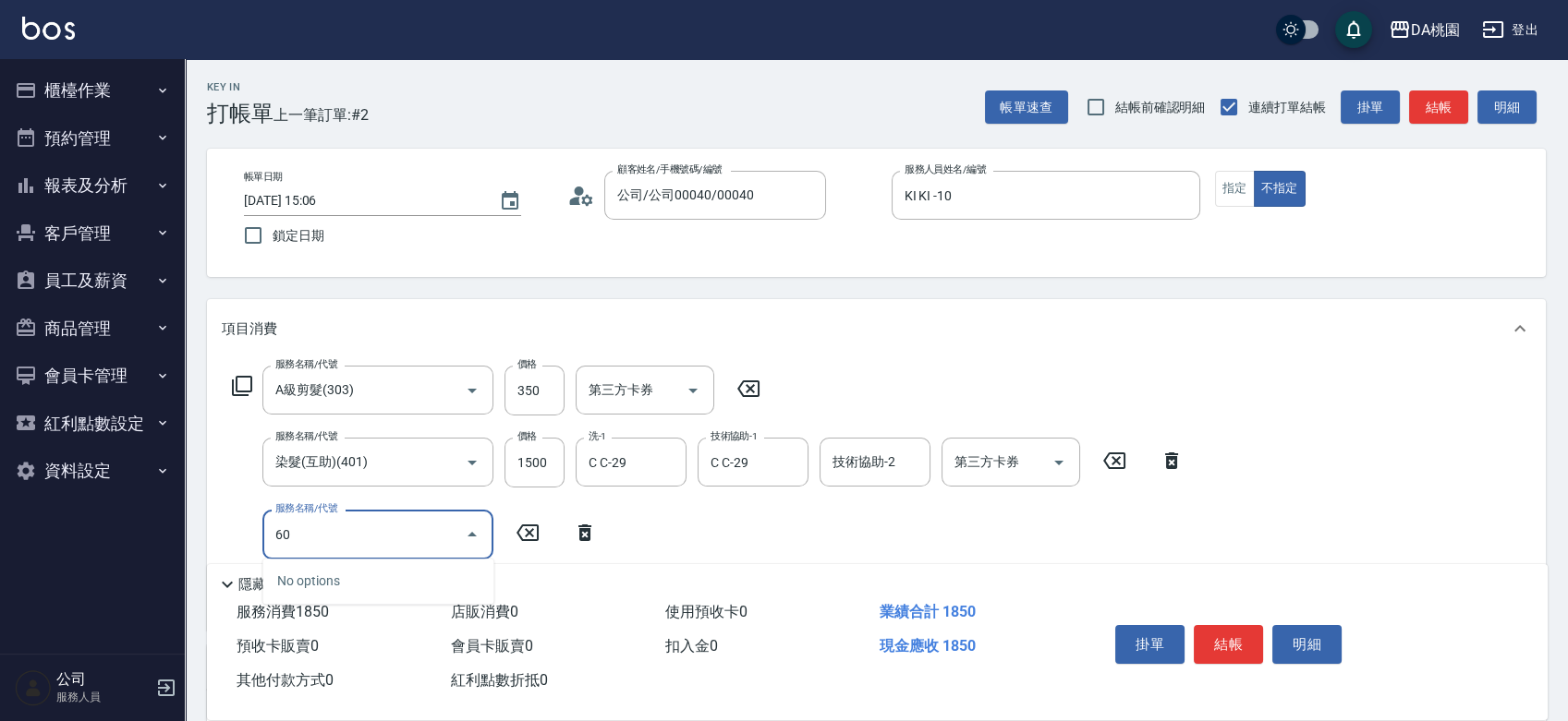
type input "609"
type input "300"
type input "鱗脂質護髮(互助)(609)"
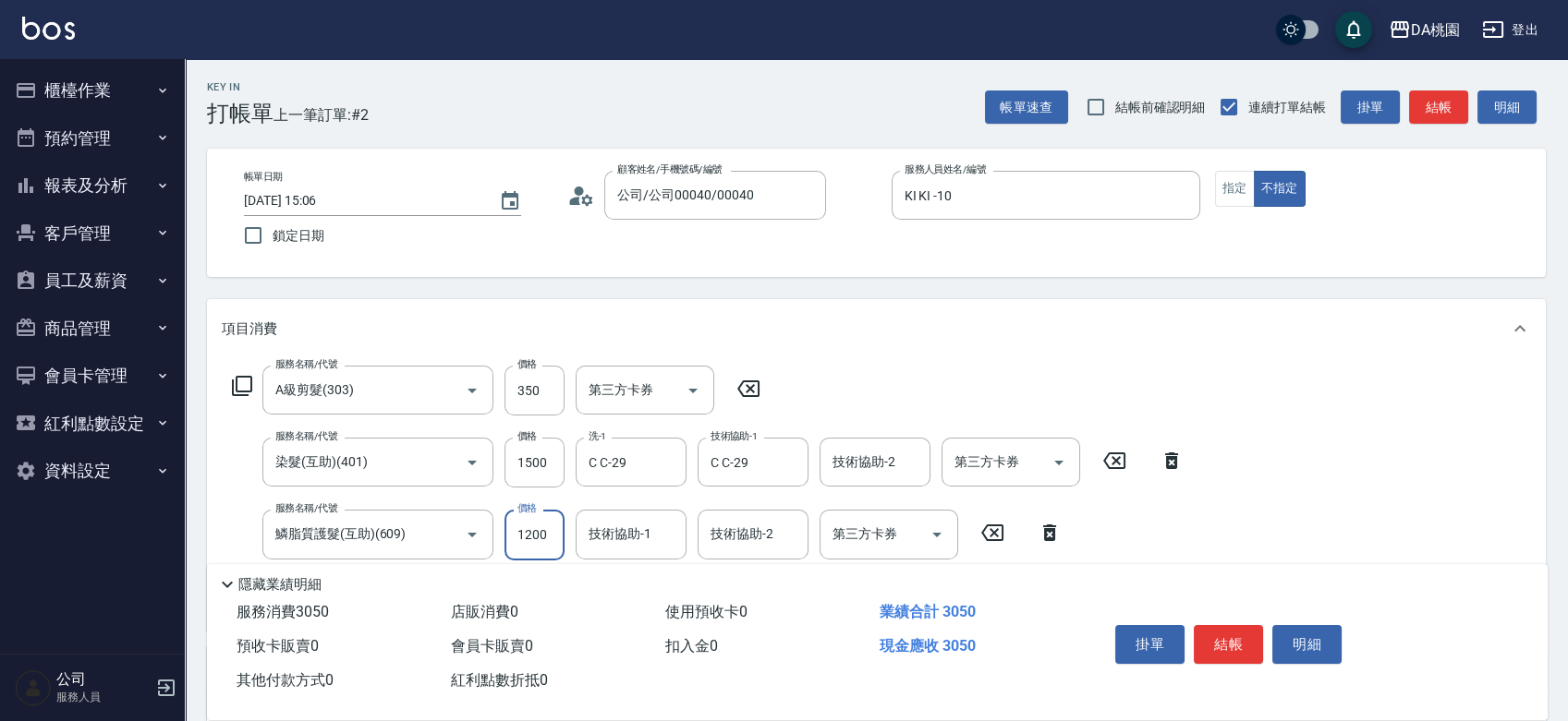
type input "1"
type input "180"
type input "150"
type input "200"
type input "1500"
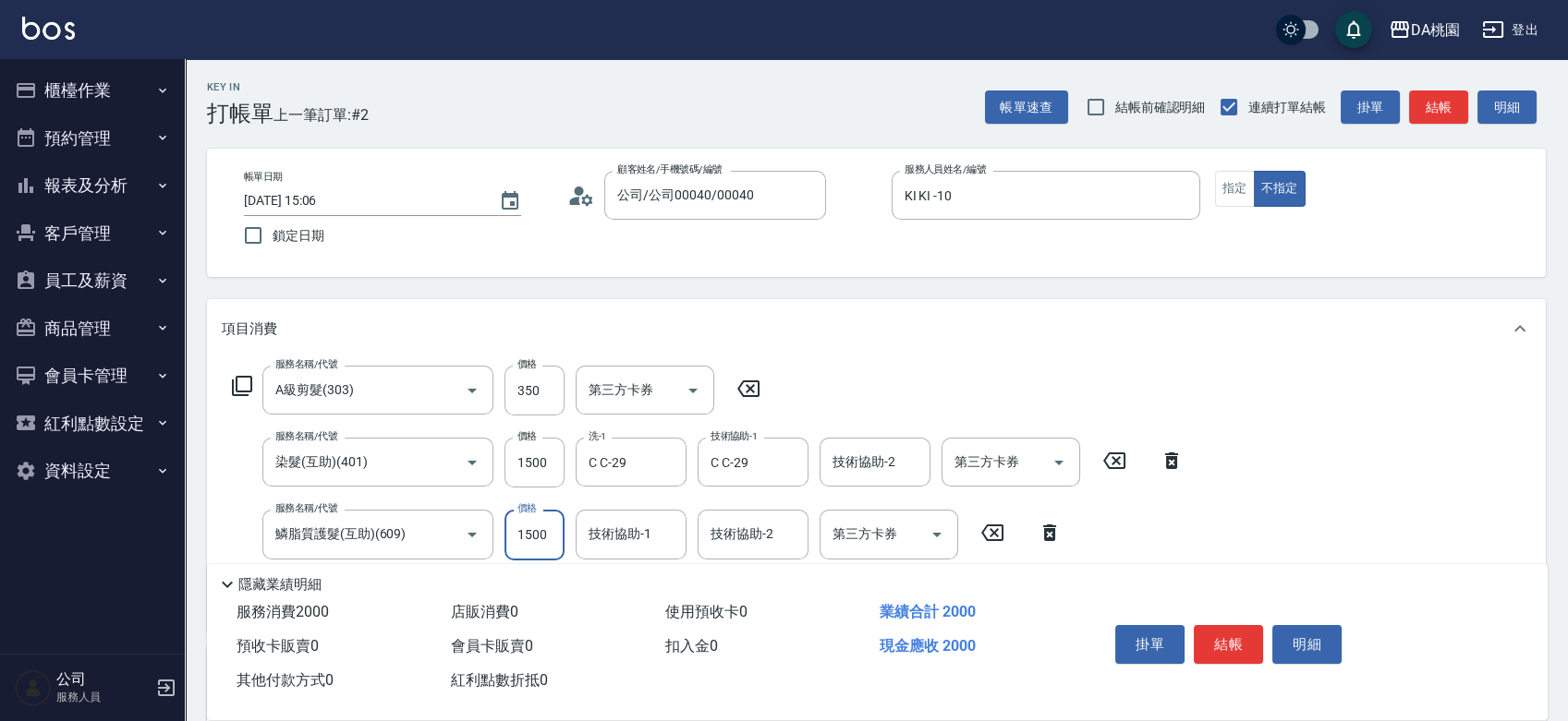
type input "330"
type input "1500"
type input "C C-29"
click at [1214, 627] on button "結帳" at bounding box center [1228, 645] width 69 height 39
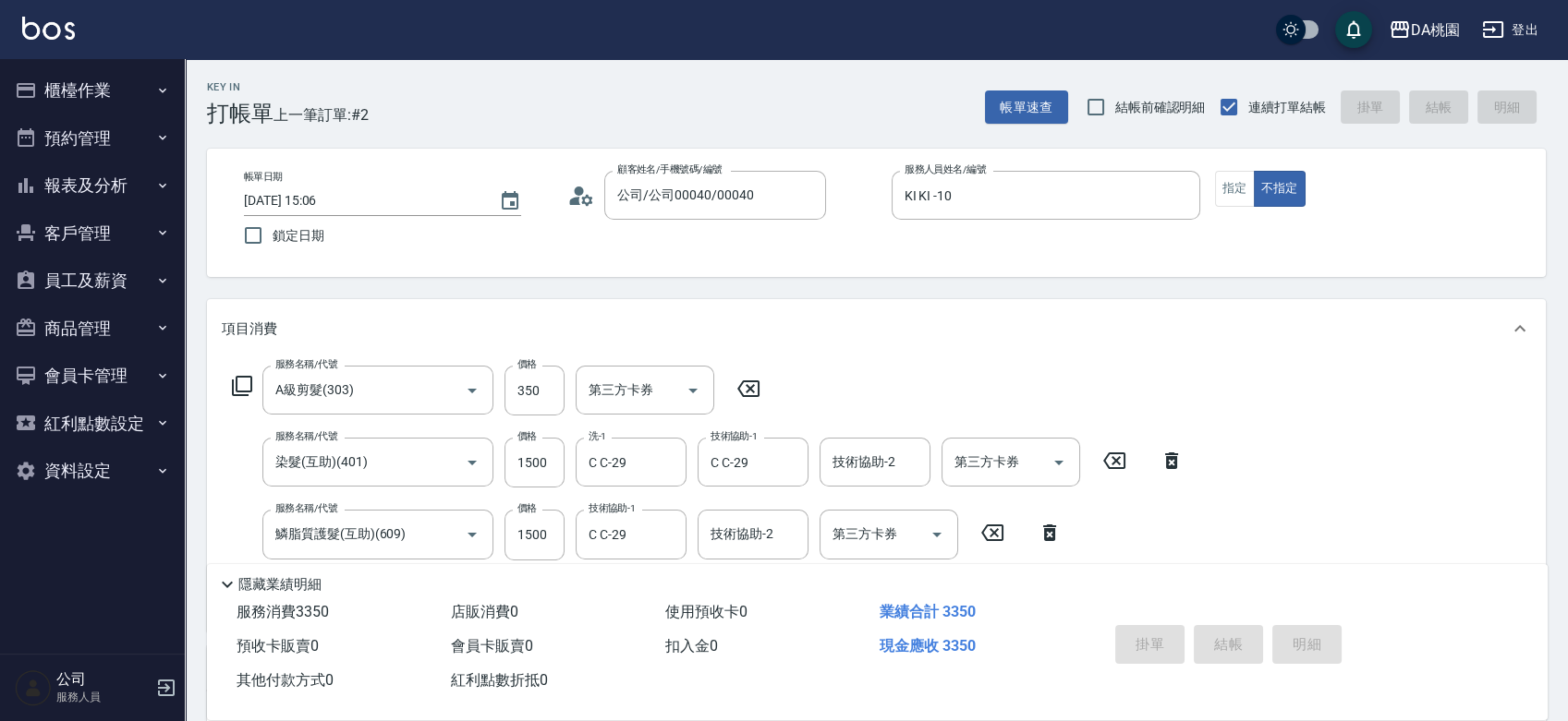
type input "[DATE] 15:07"
type input "0"
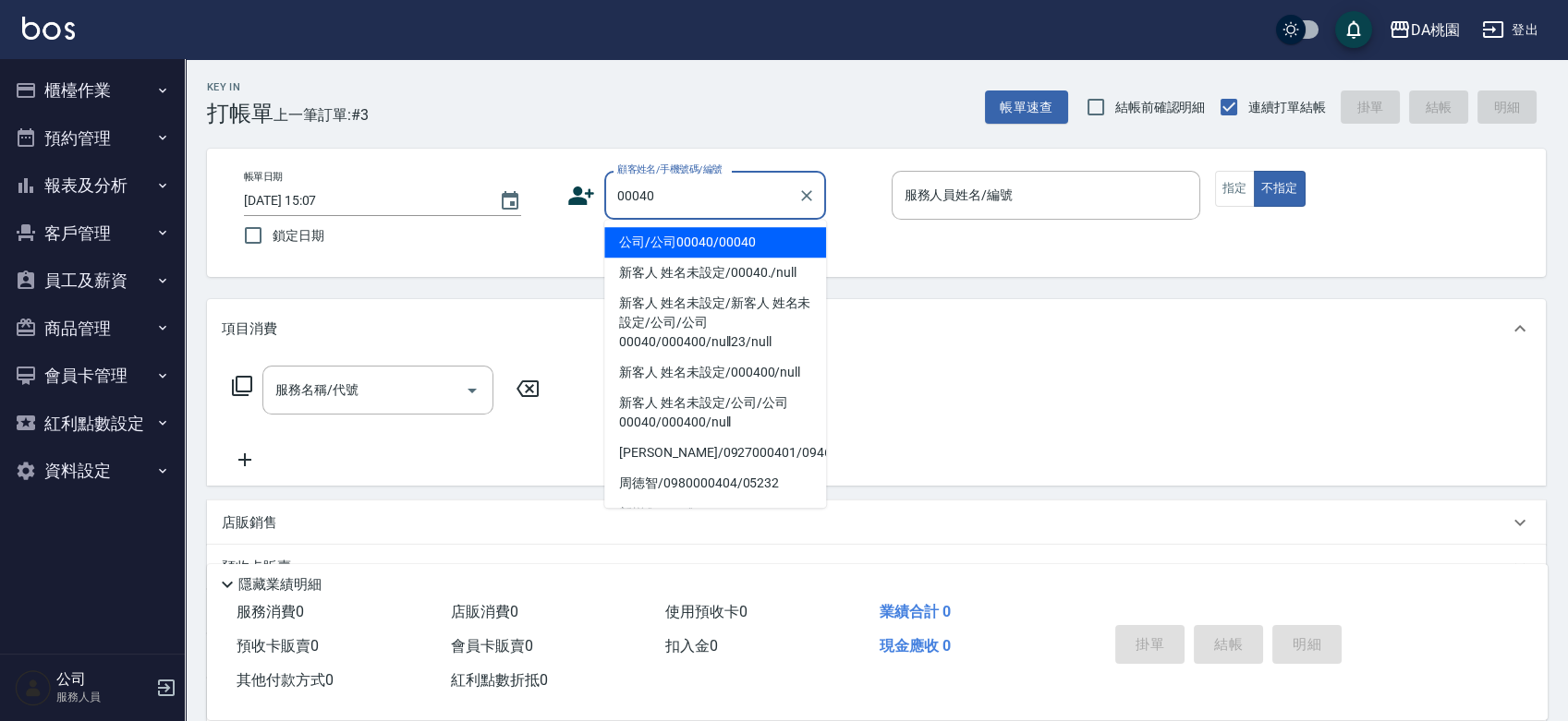
type input "00040"
type input "2"
type input "公司/公司00040/00040"
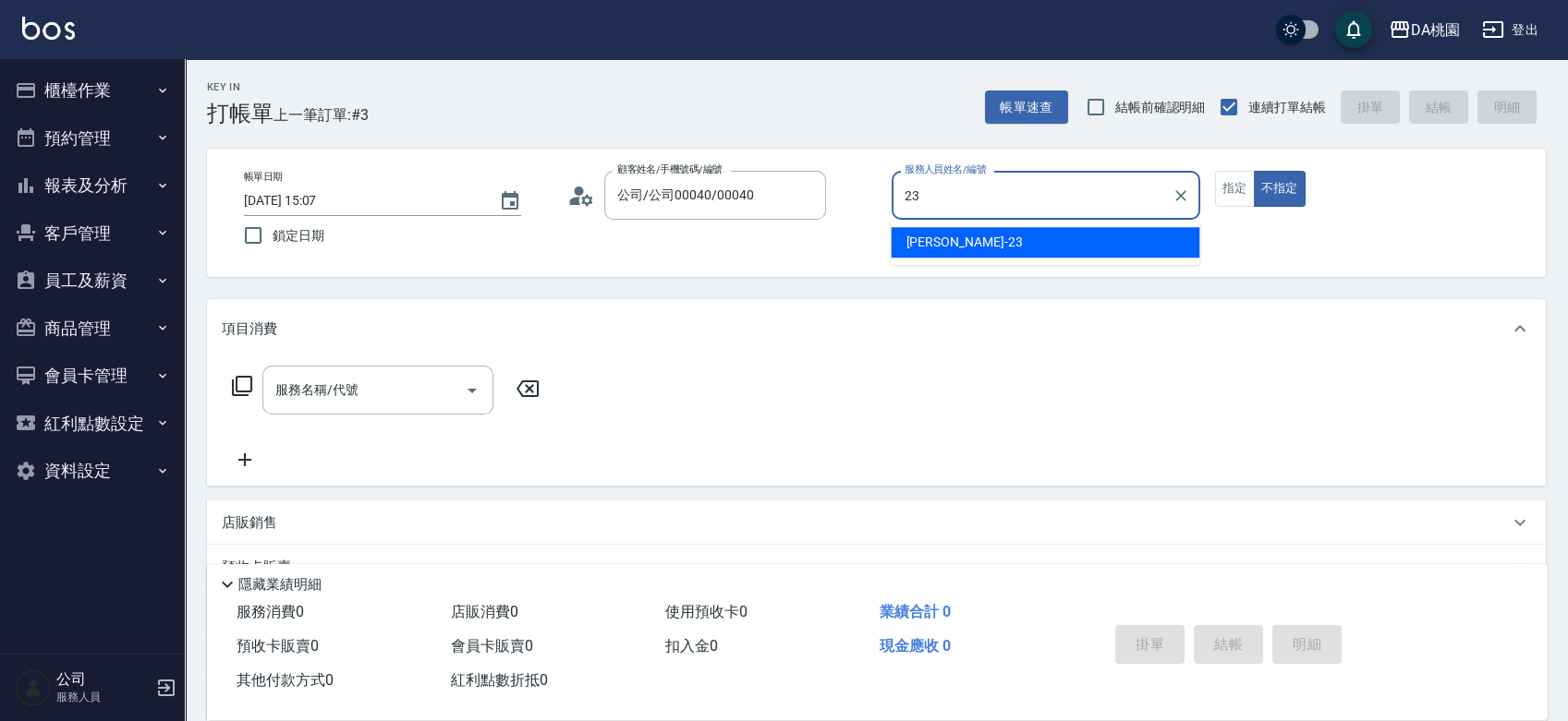
type input "[PERSON_NAME] -23"
type button "false"
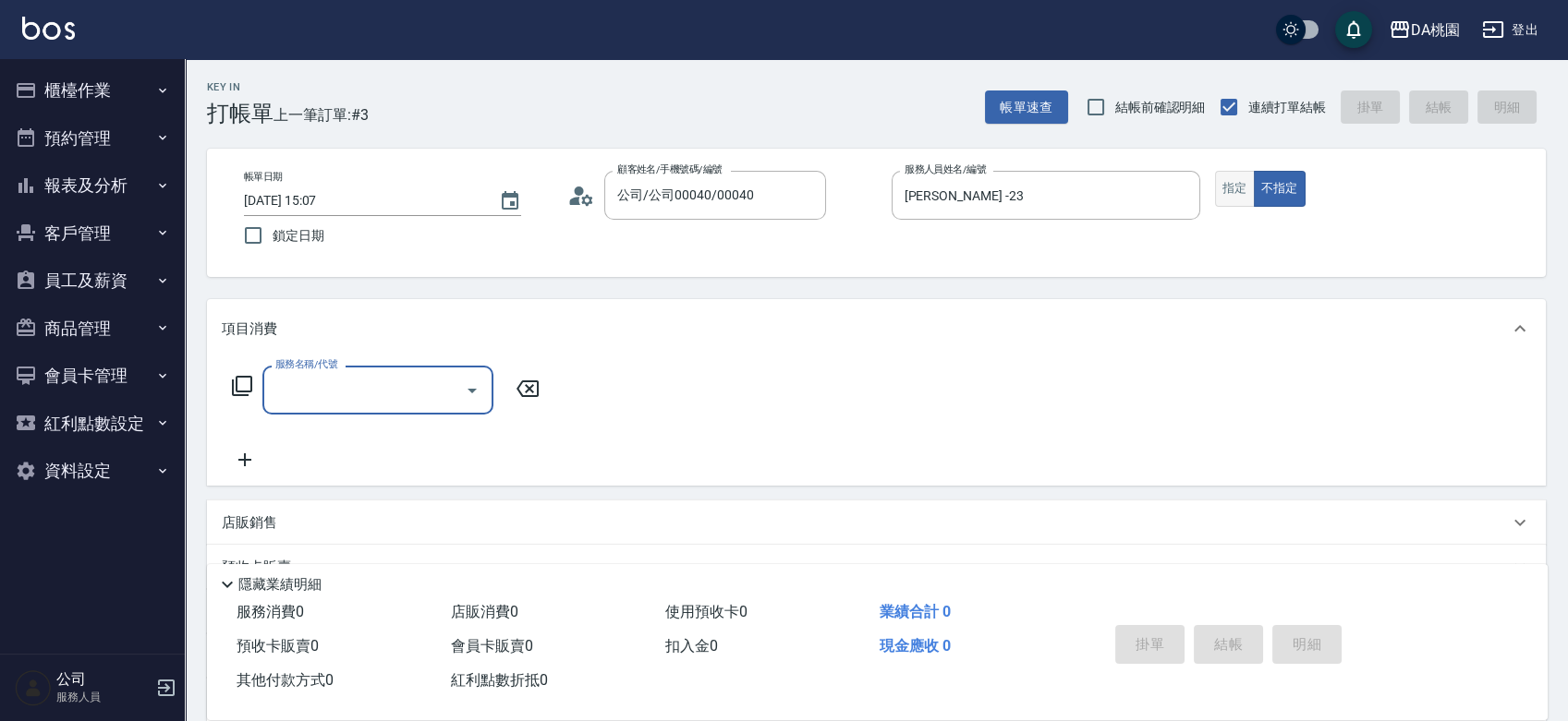
click at [1247, 189] on button "指定" at bounding box center [1234, 188] width 40 height 36
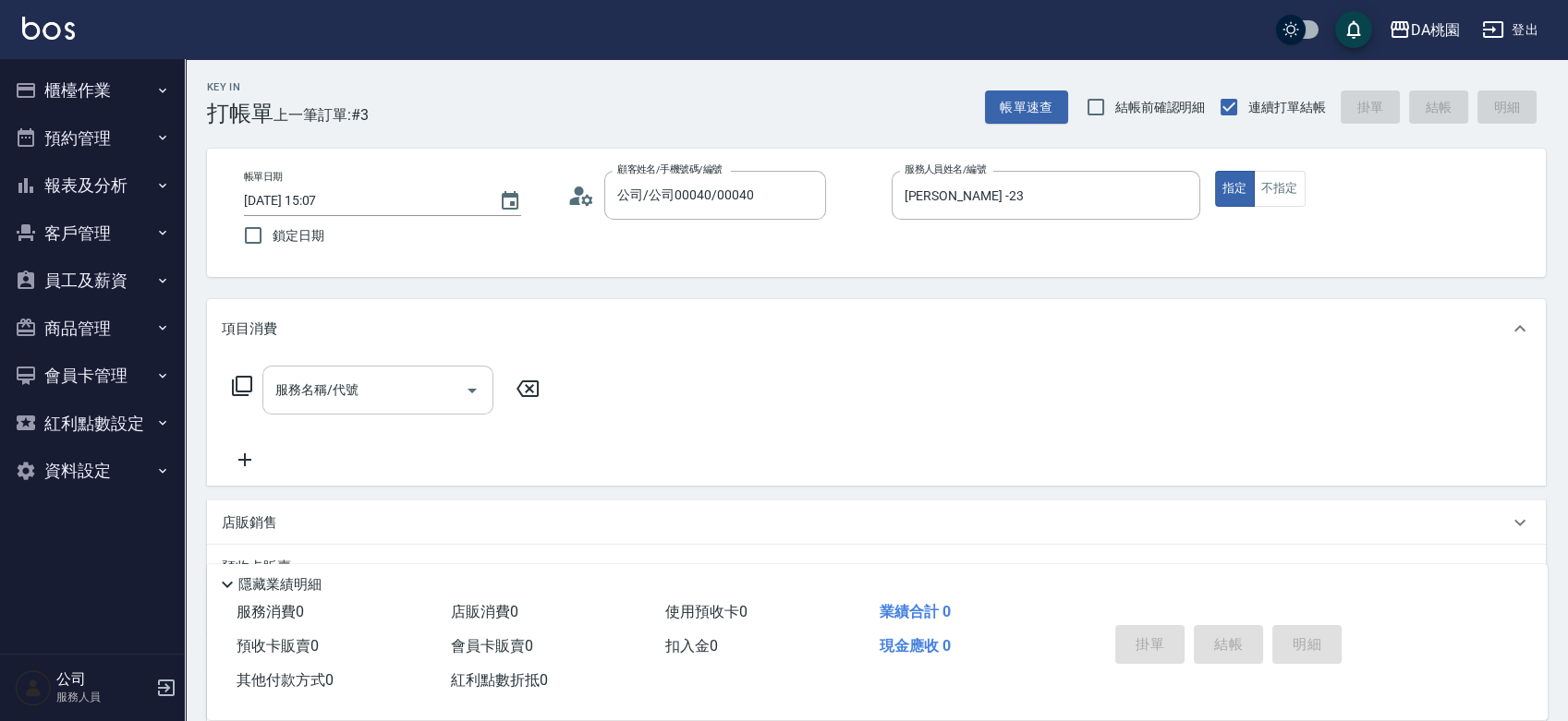
click at [356, 396] on div "服務名稱/代號 服務名稱/代號" at bounding box center [377, 390] width 231 height 49
type input "303"
type input "30"
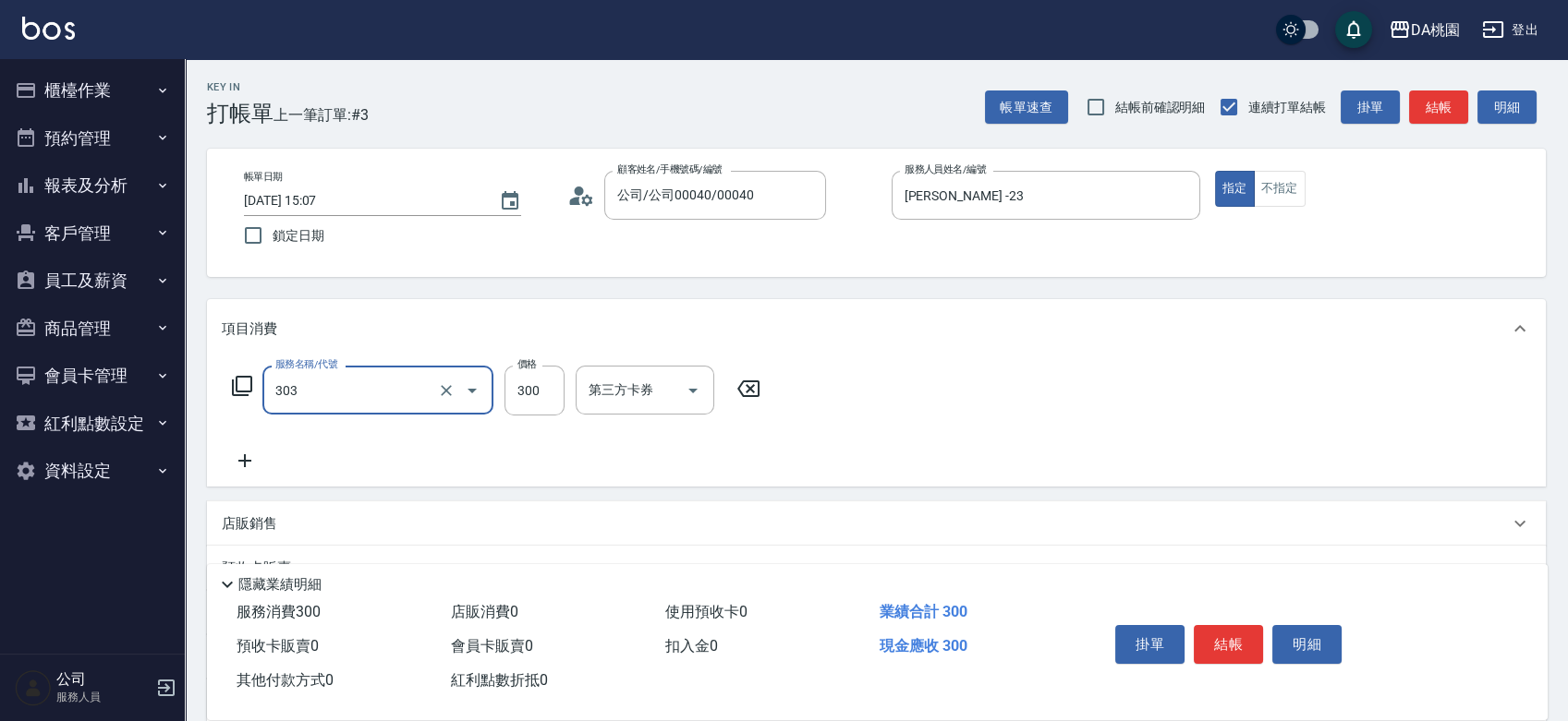
type input "A級剪髮(303)"
type input "5"
type input "0"
type input "500"
type input "50"
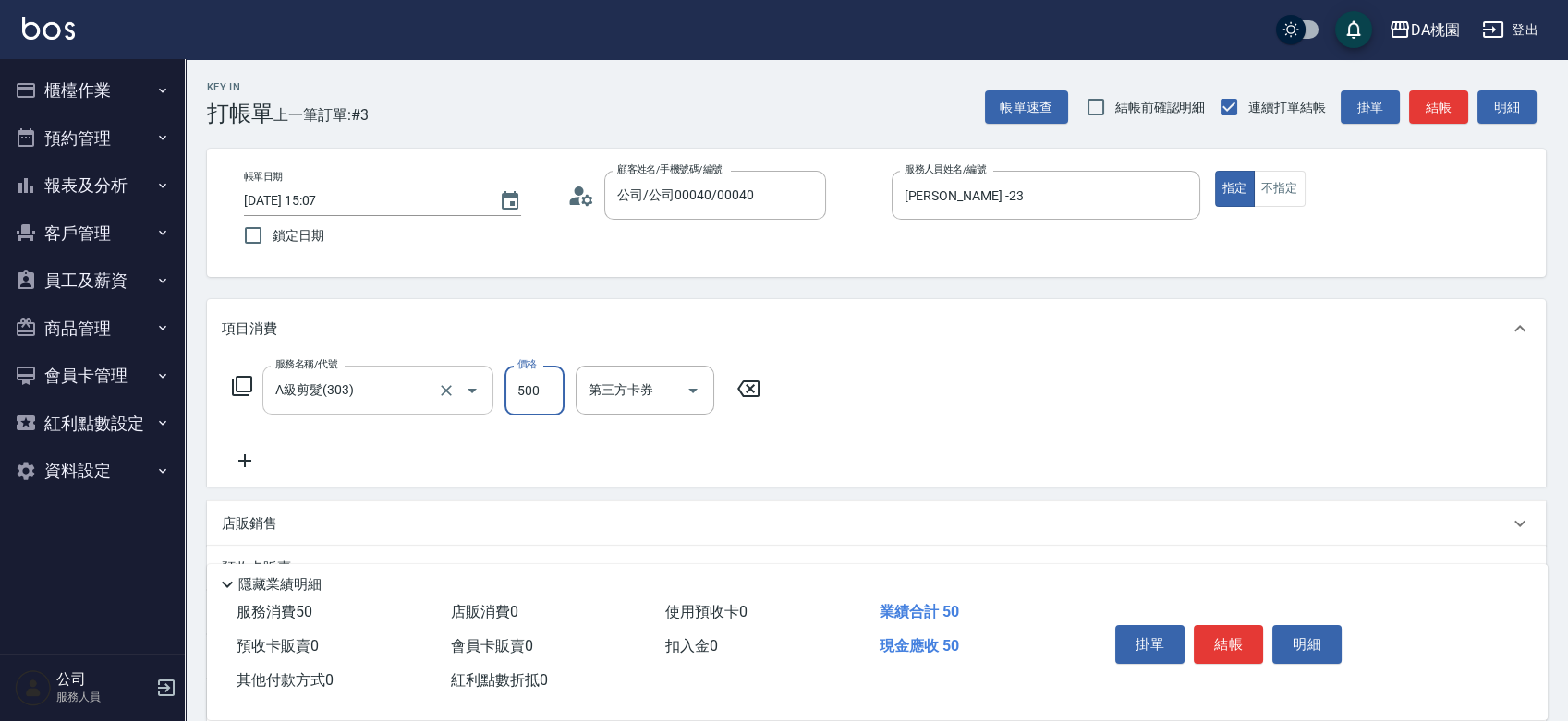
type input "500"
click at [1244, 633] on button "結帳" at bounding box center [1228, 645] width 69 height 39
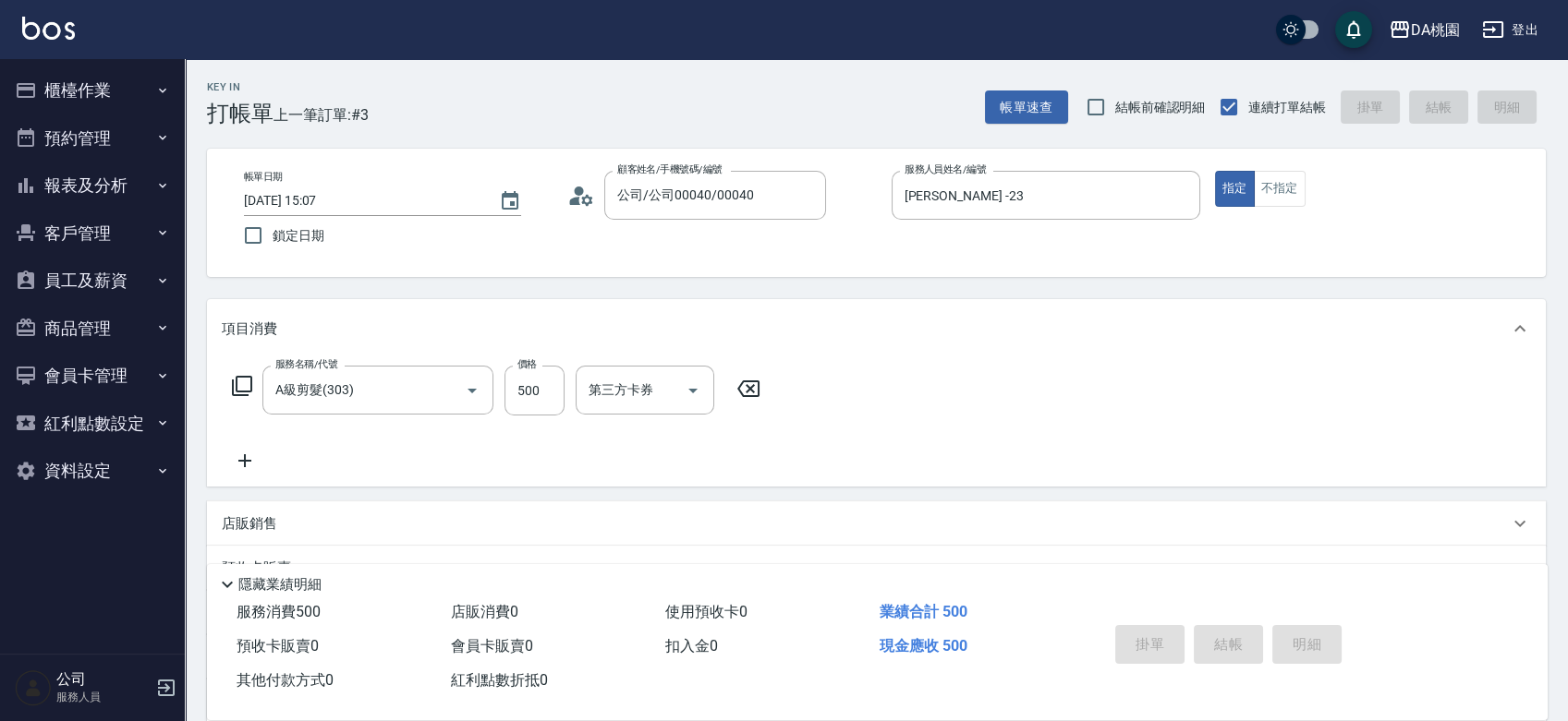
type input "0"
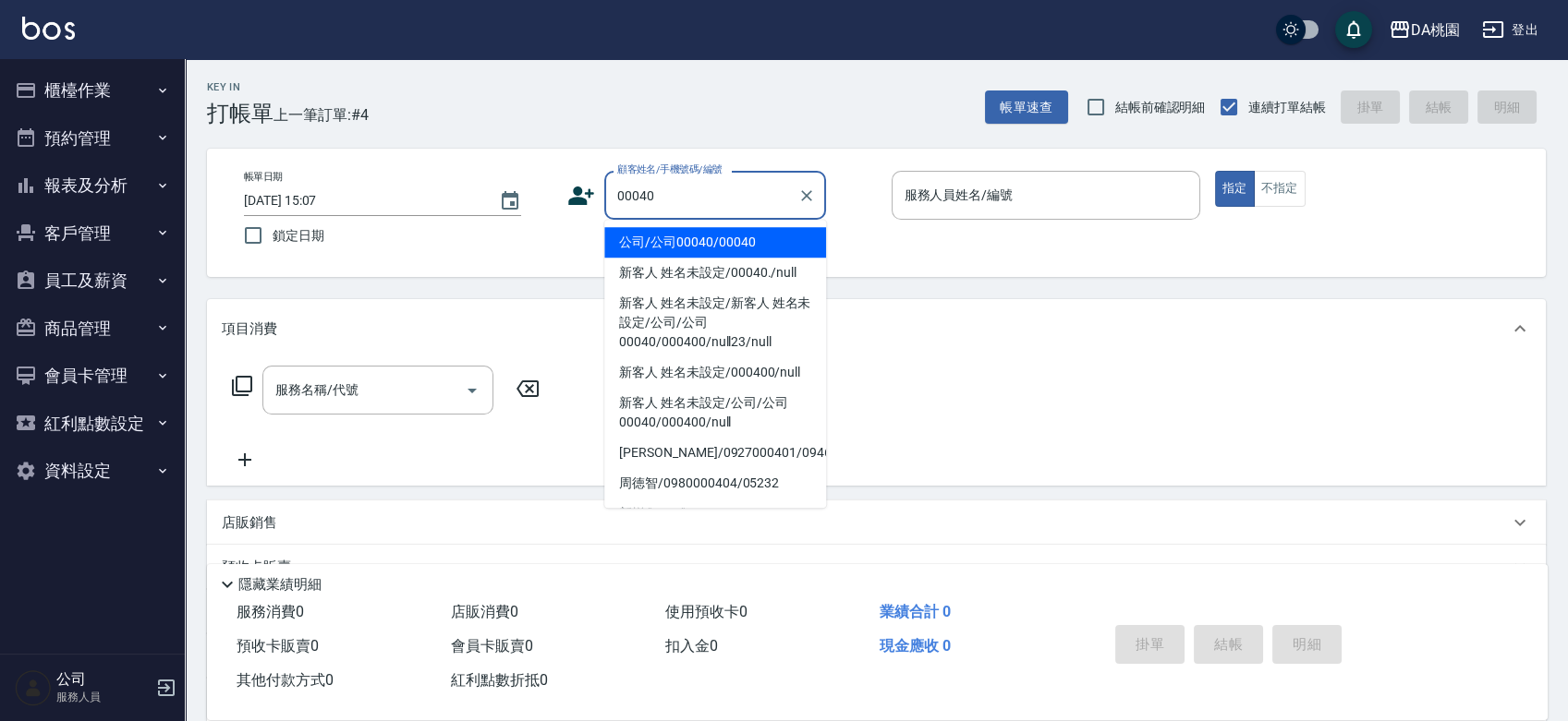
type input "00040"
type input "5"
type input "公司/公司00040/00040"
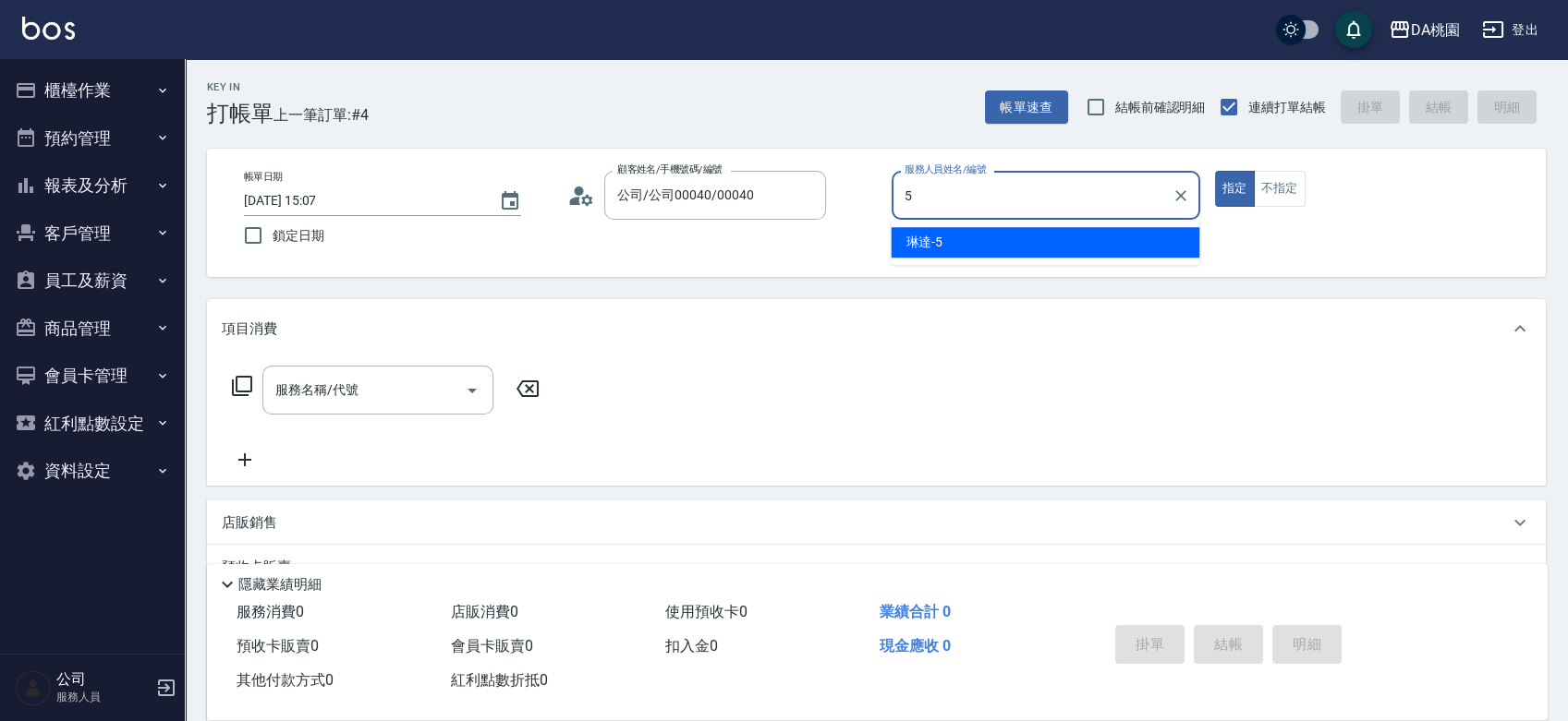
type input "琳達-5"
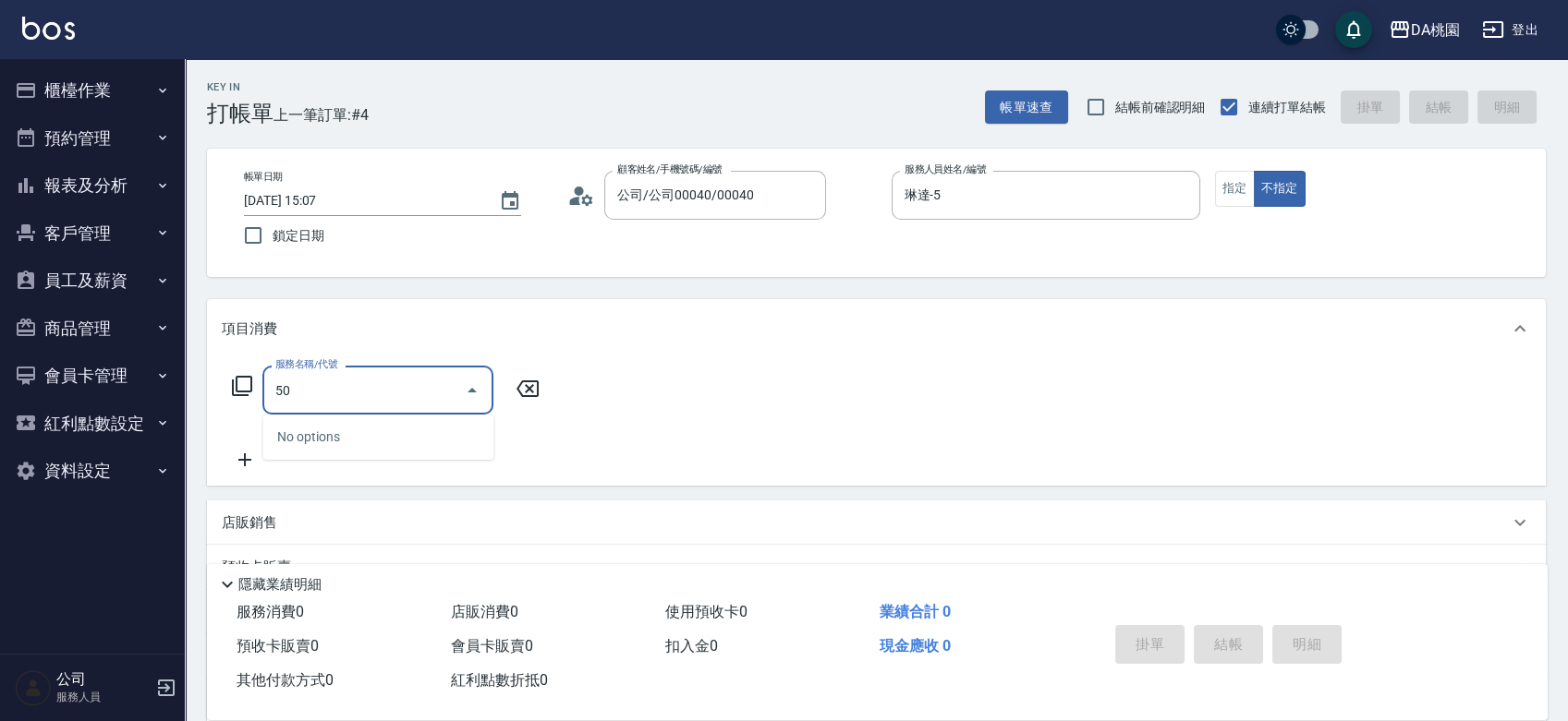
type input "508"
type input "30"
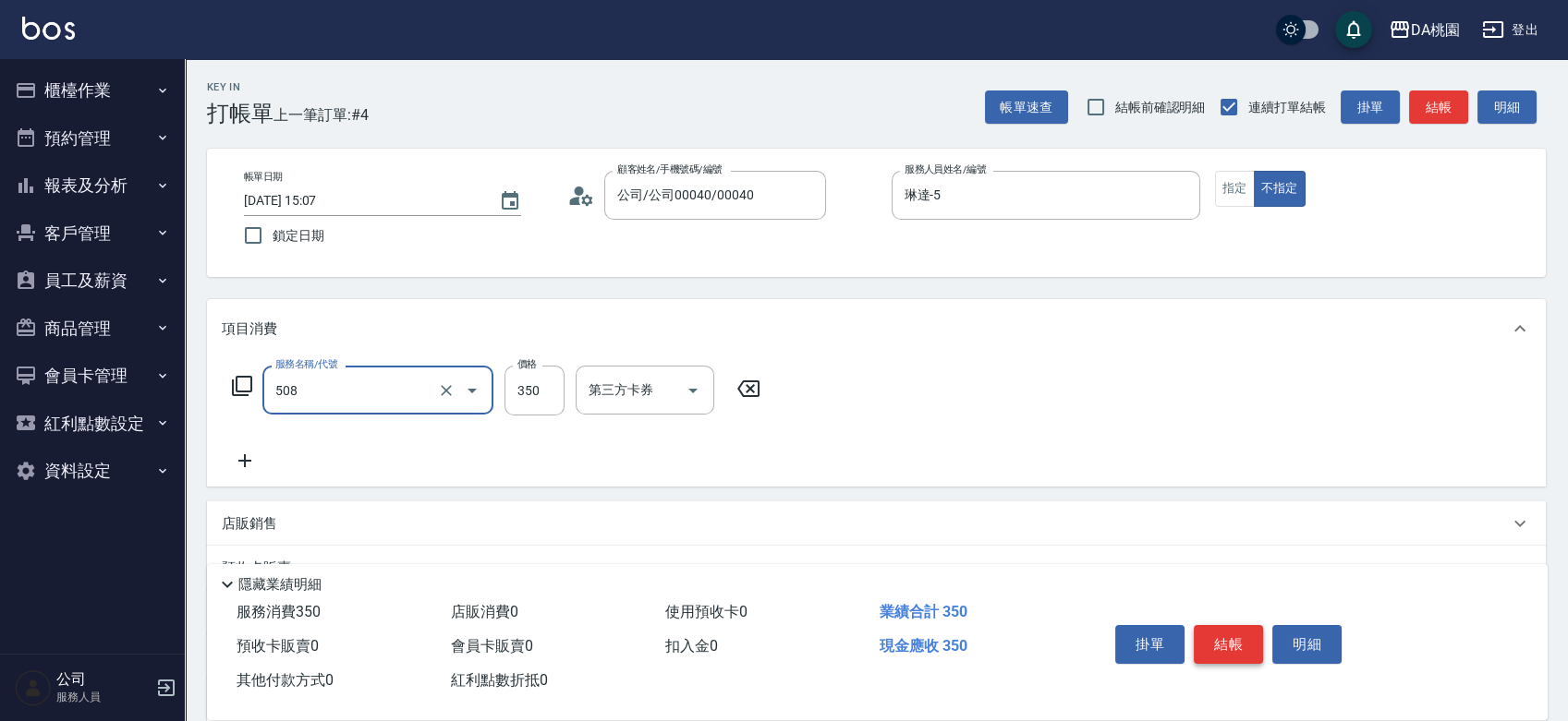
type input "精油舒壓洗髮(508)"
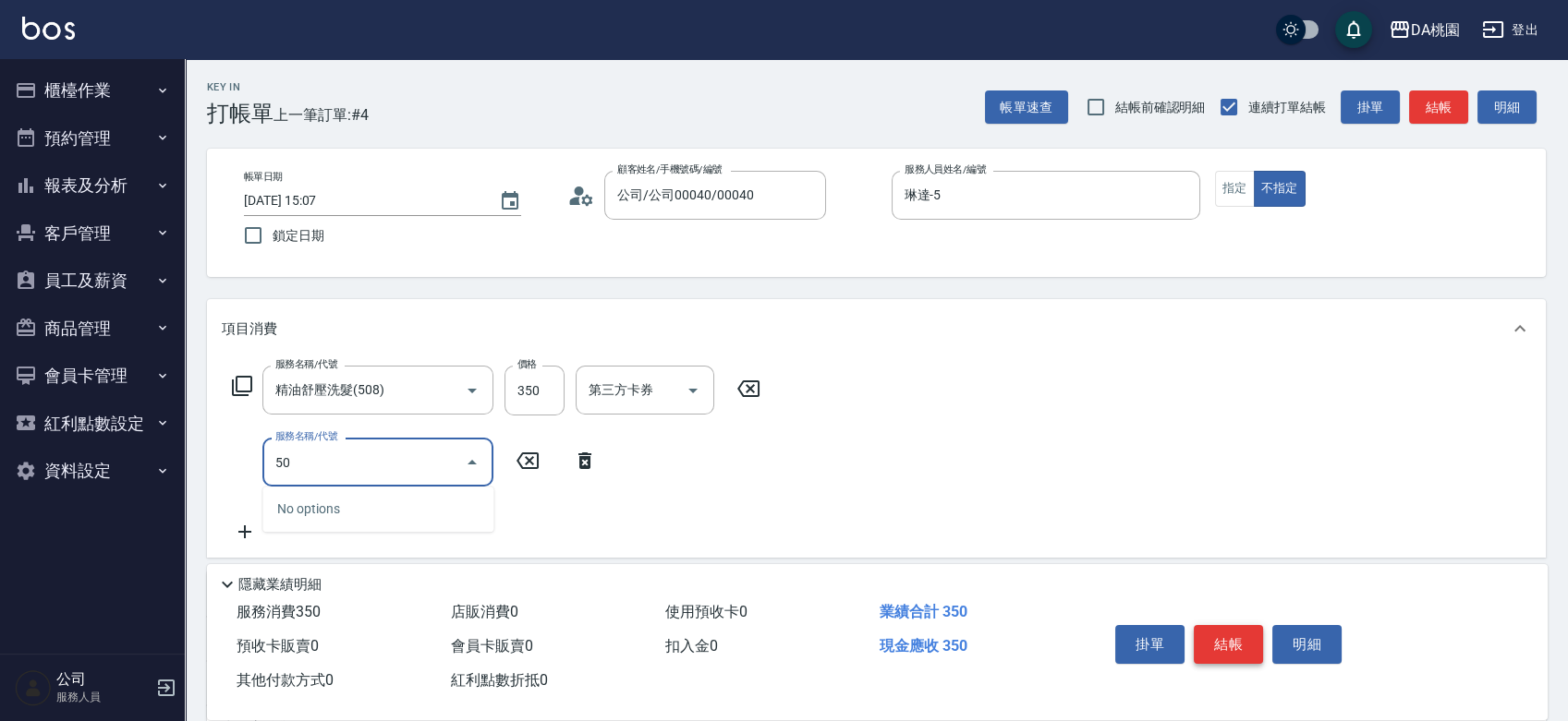
type input "504"
type input "40"
type input "[PERSON_NAME](互助)(504)"
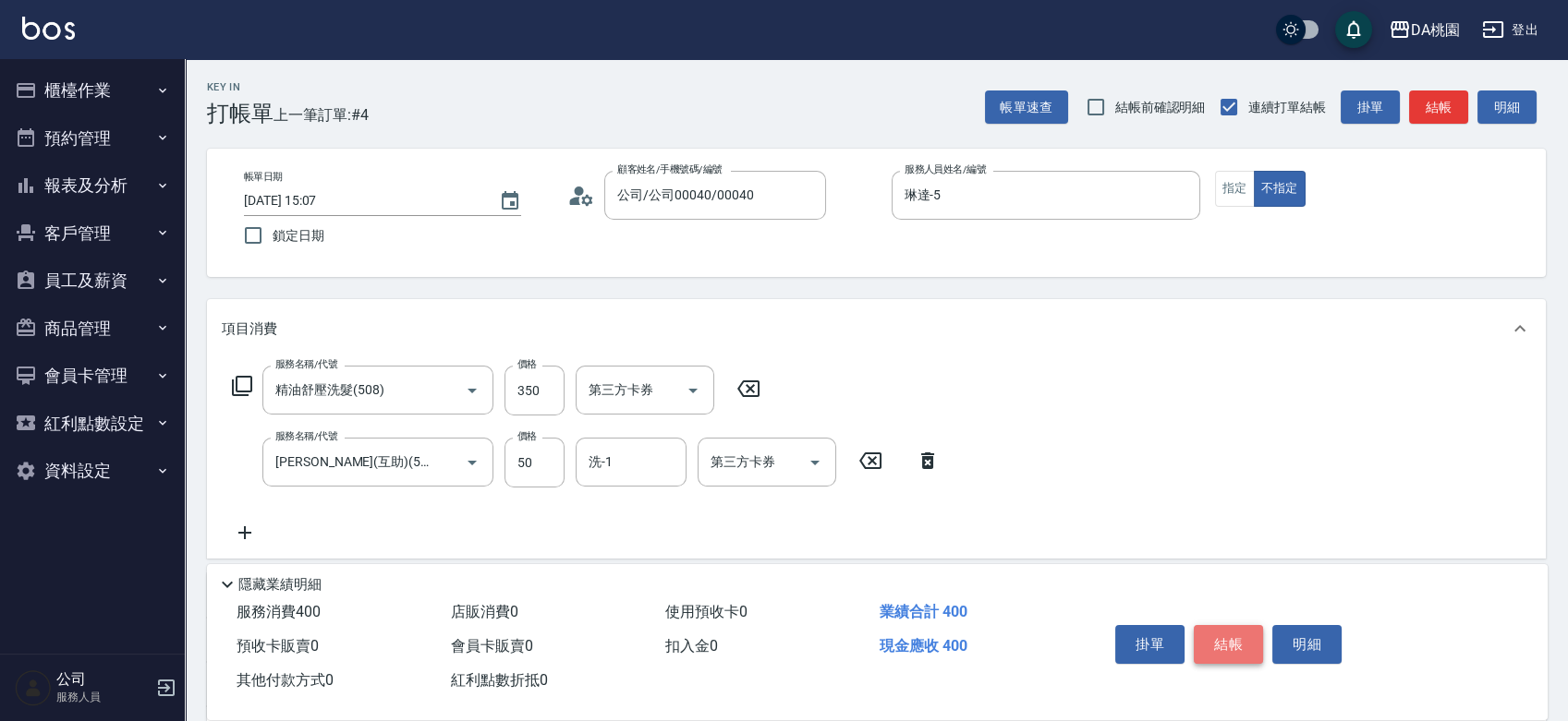
click at [1244, 633] on button "結帳" at bounding box center [1228, 645] width 69 height 39
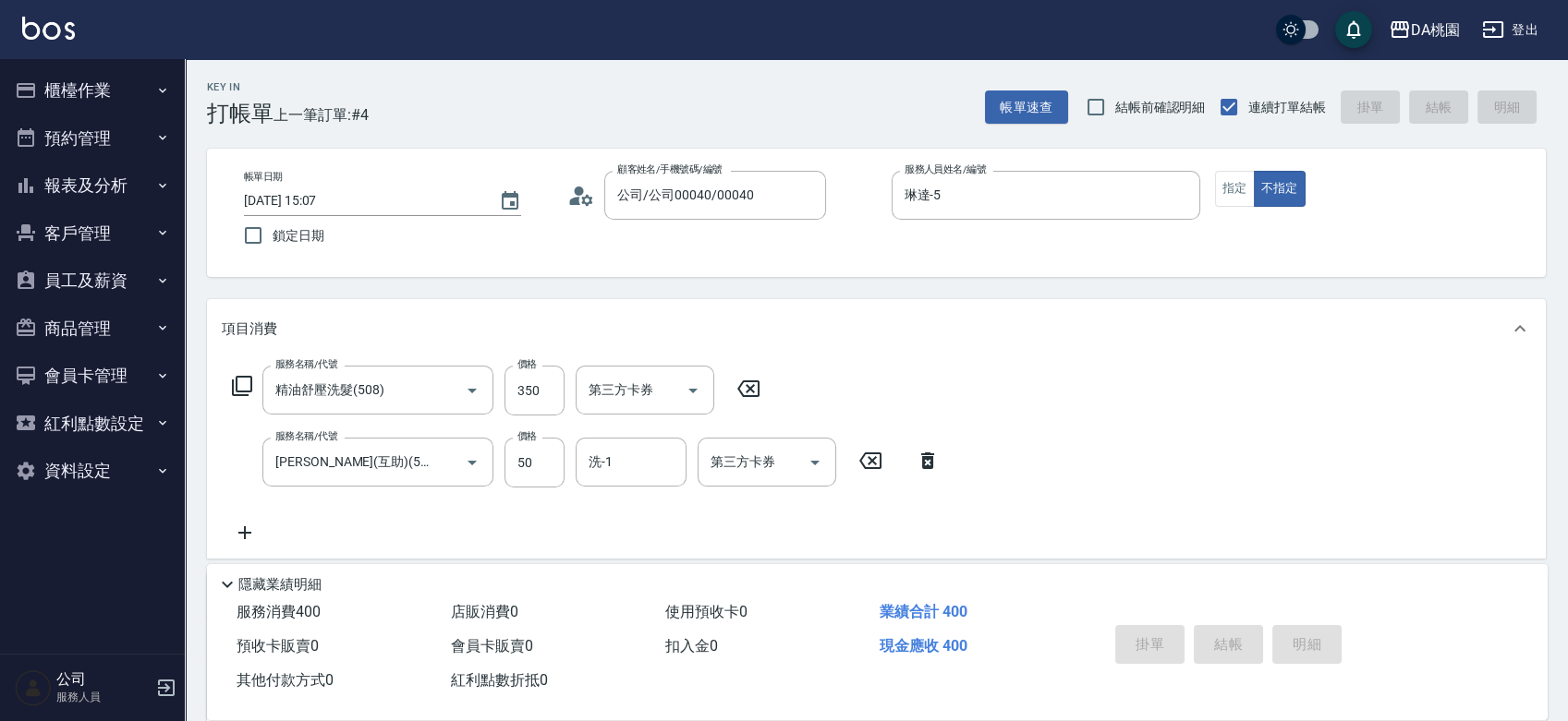
type input "0"
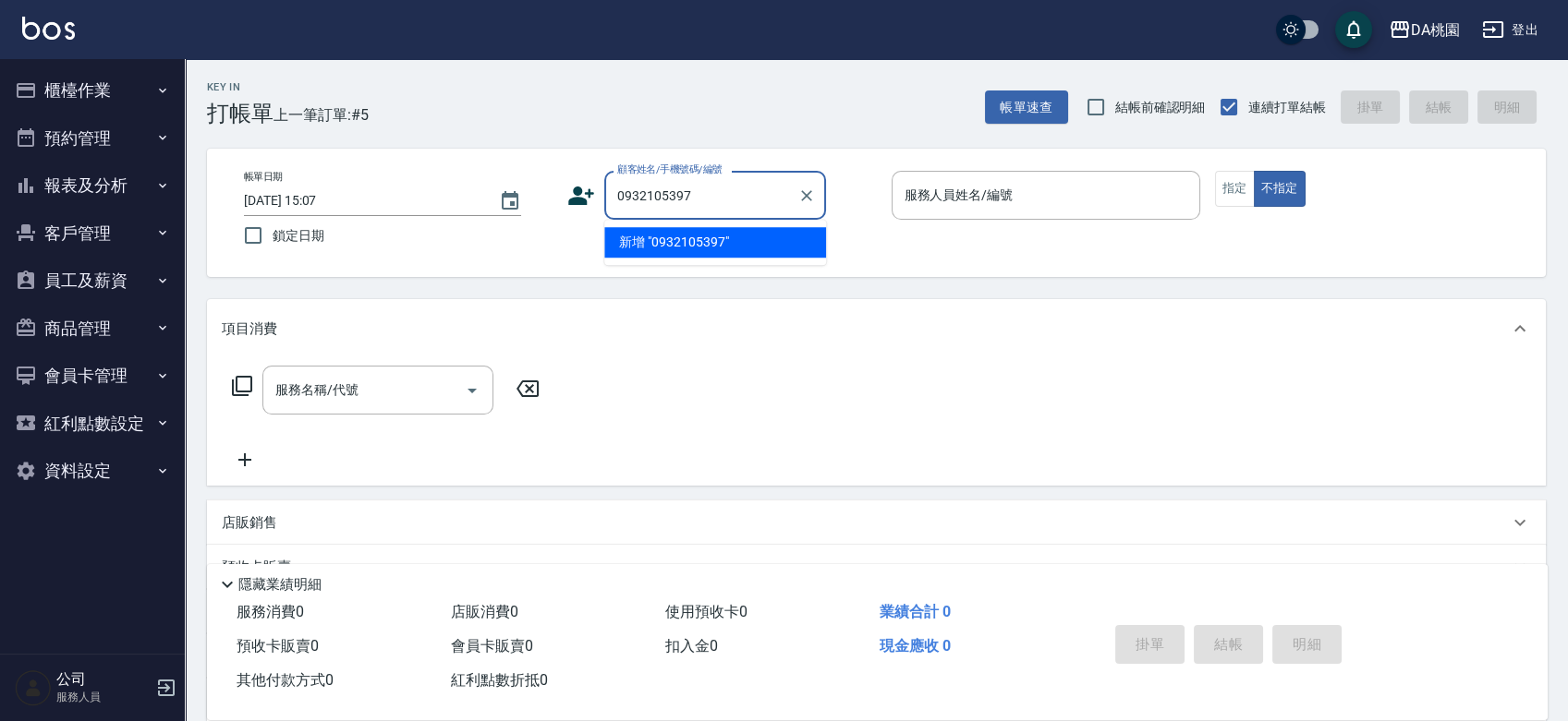
type input "0932105397"
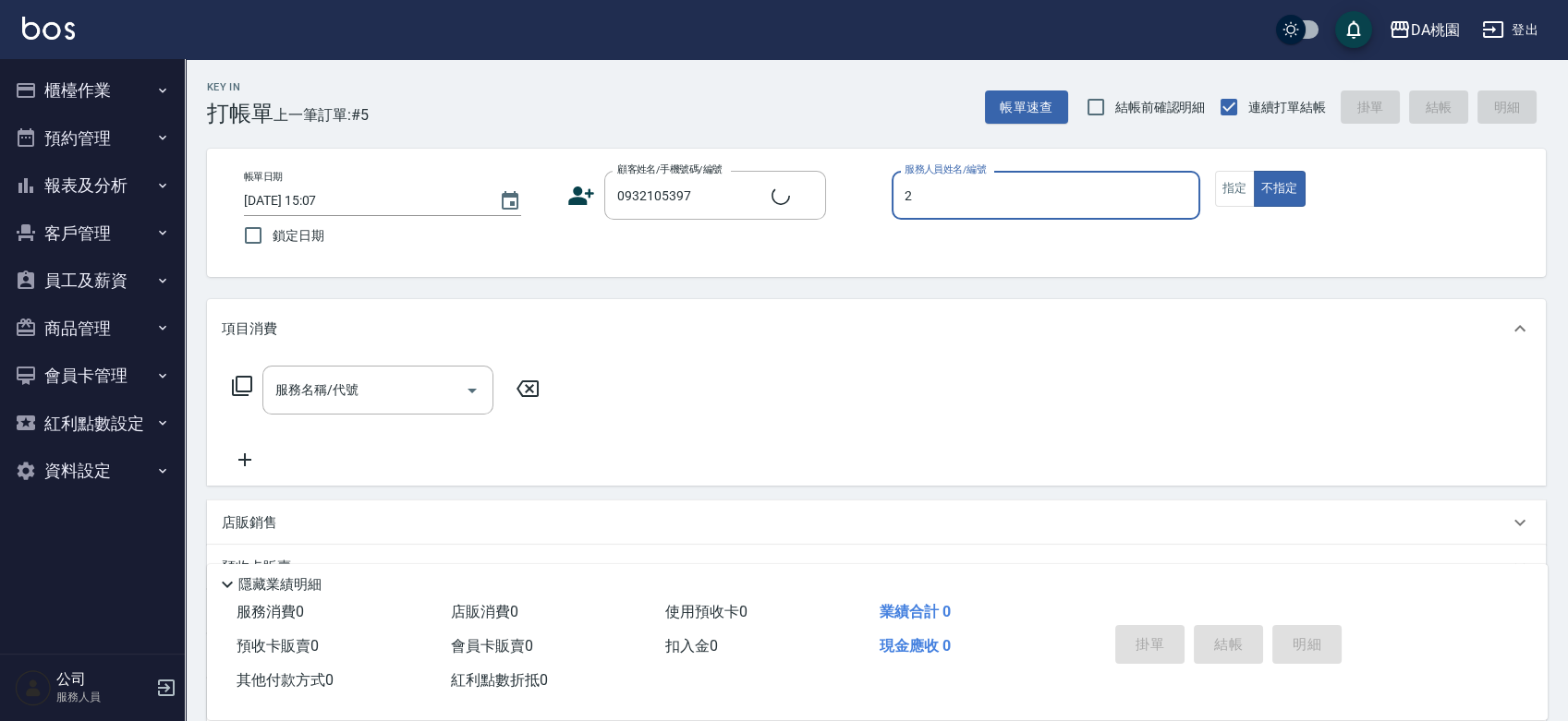
type input "23"
type input "[PERSON_NAME]/0932105397/02597"
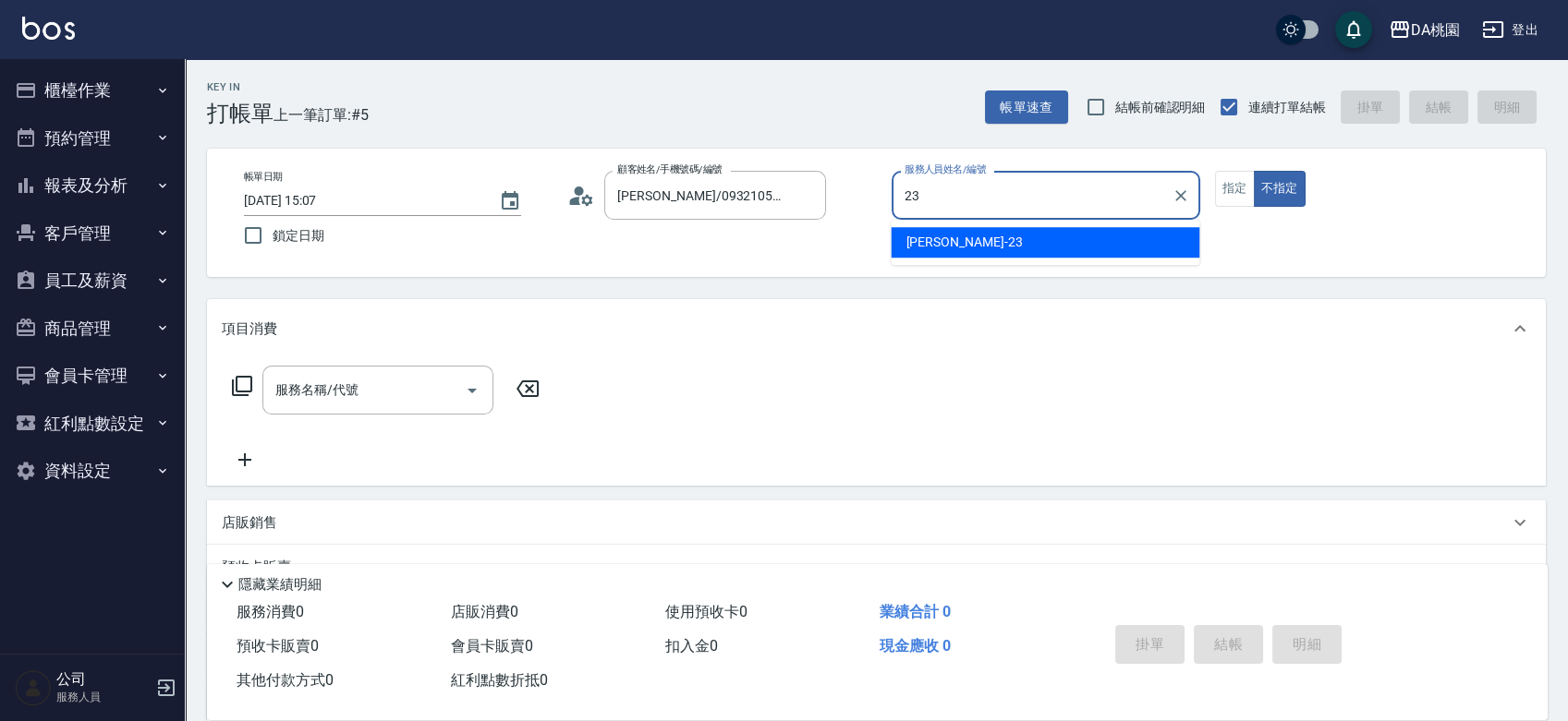
type input "[PERSON_NAME] -23"
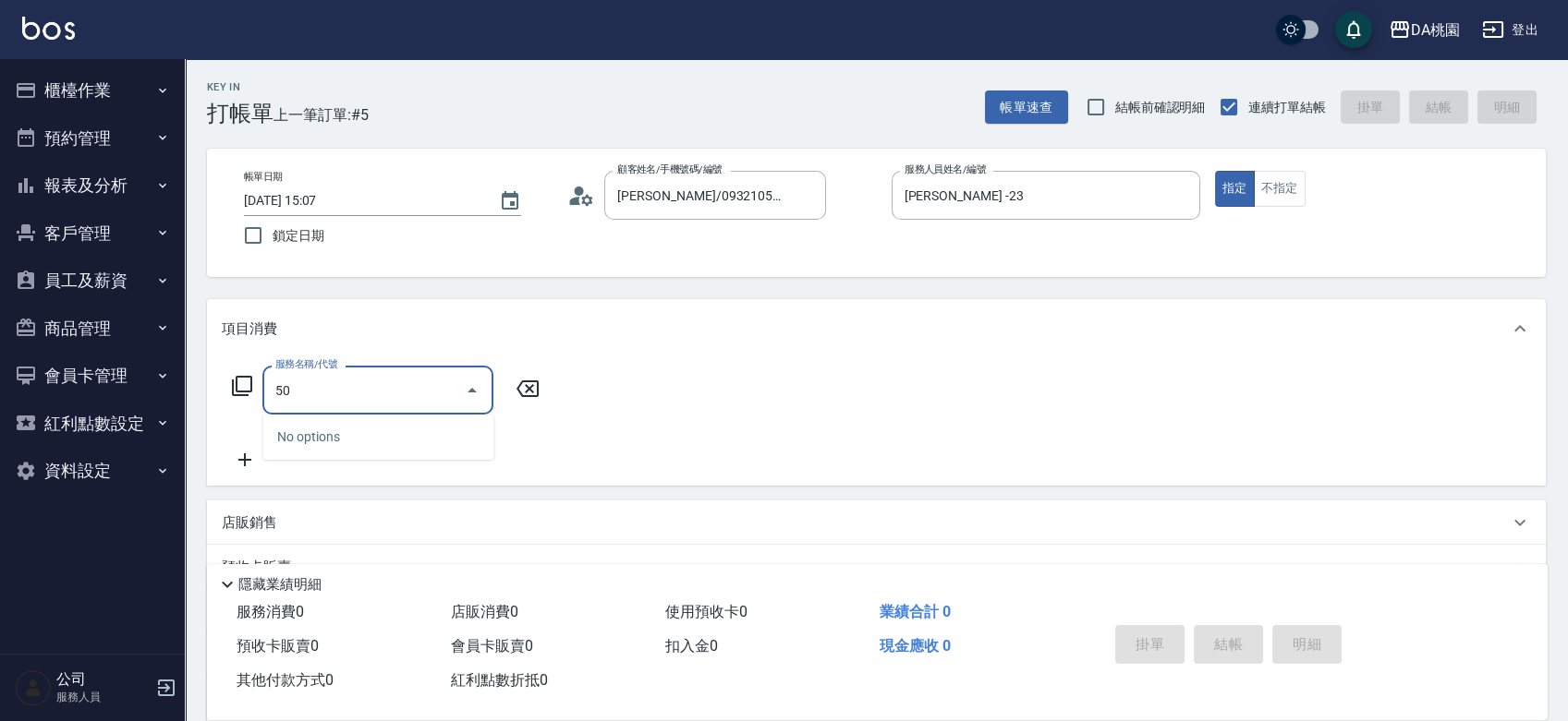
type input "500"
type input "20"
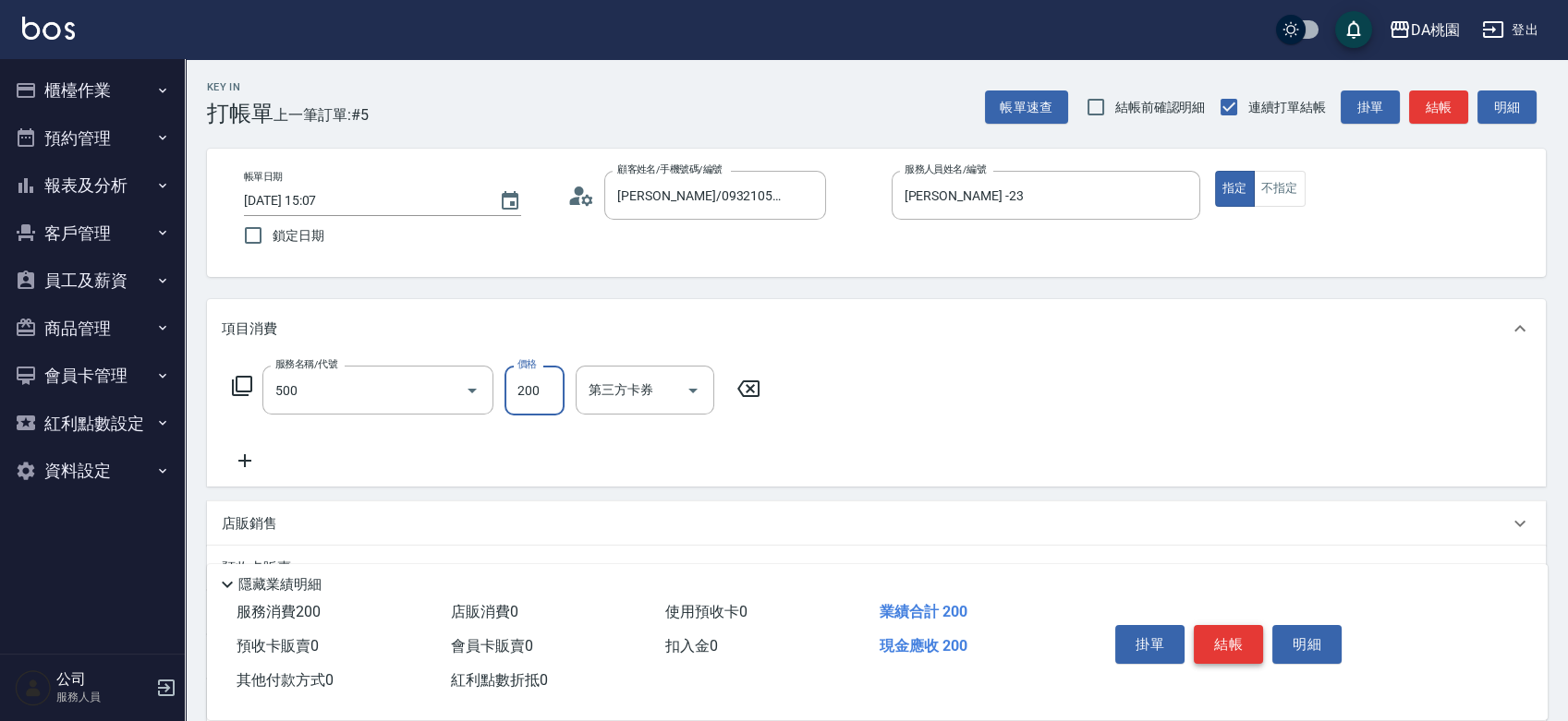
type input "洗髮(500)"
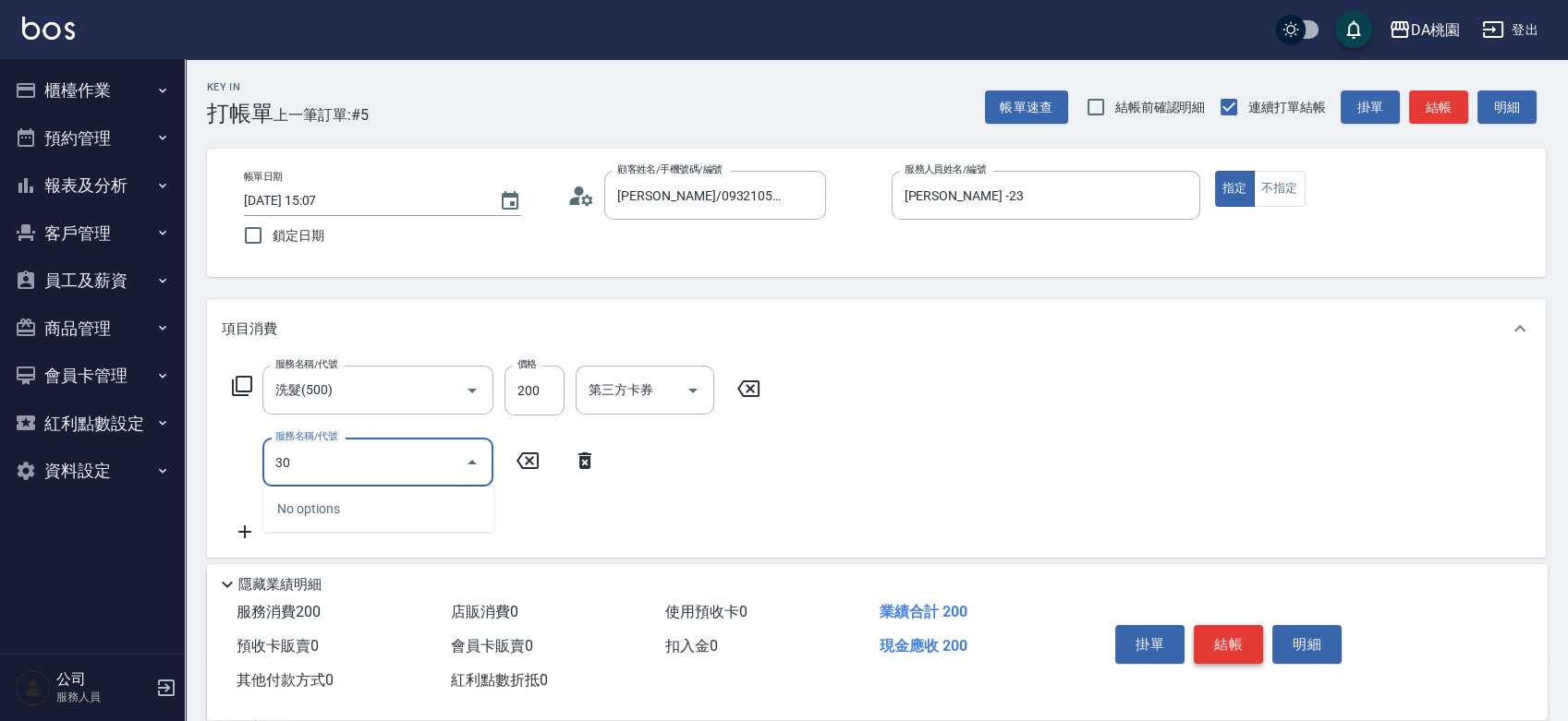
type input "303"
type input "50"
type input "A級剪髮(303)"
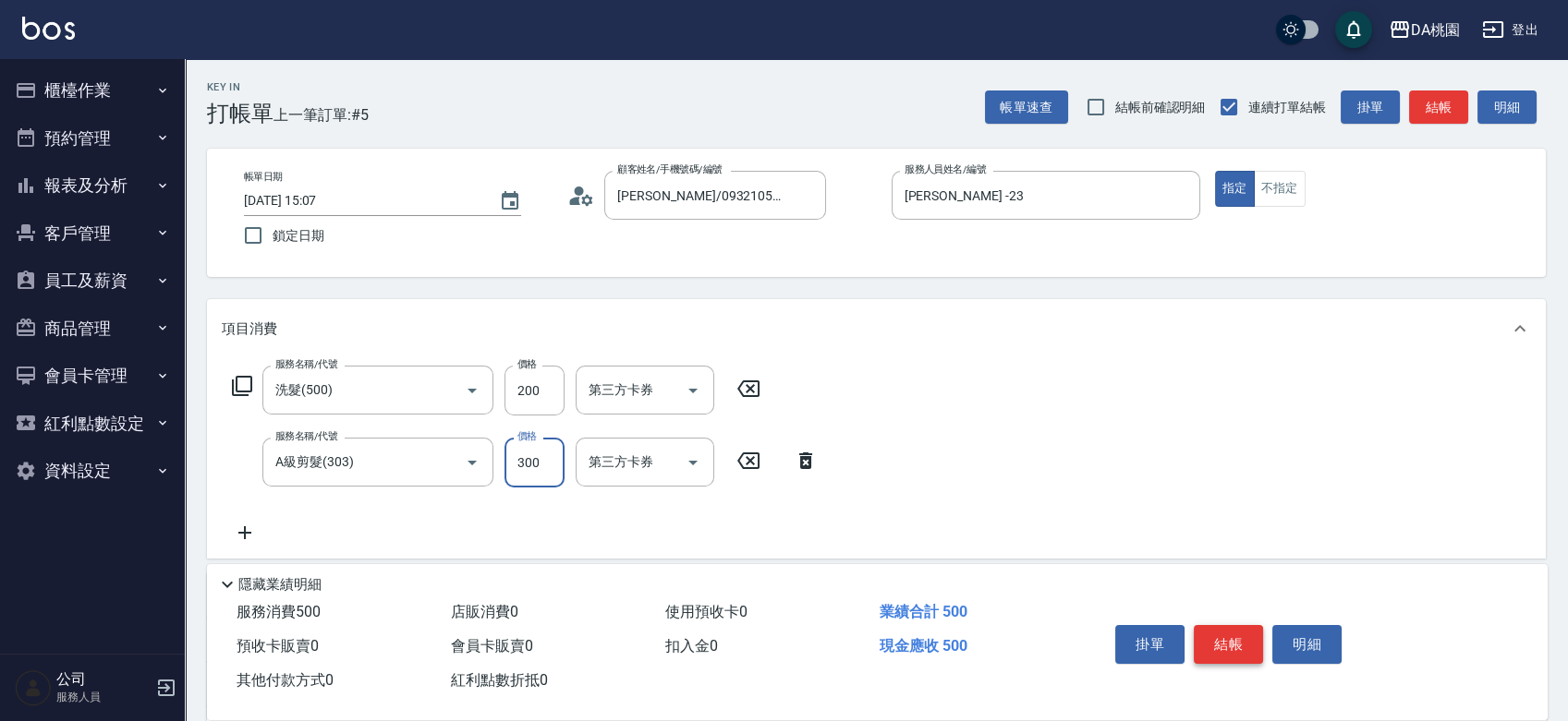
type input "5"
type input "20"
type input "500"
type input "70"
type input "500"
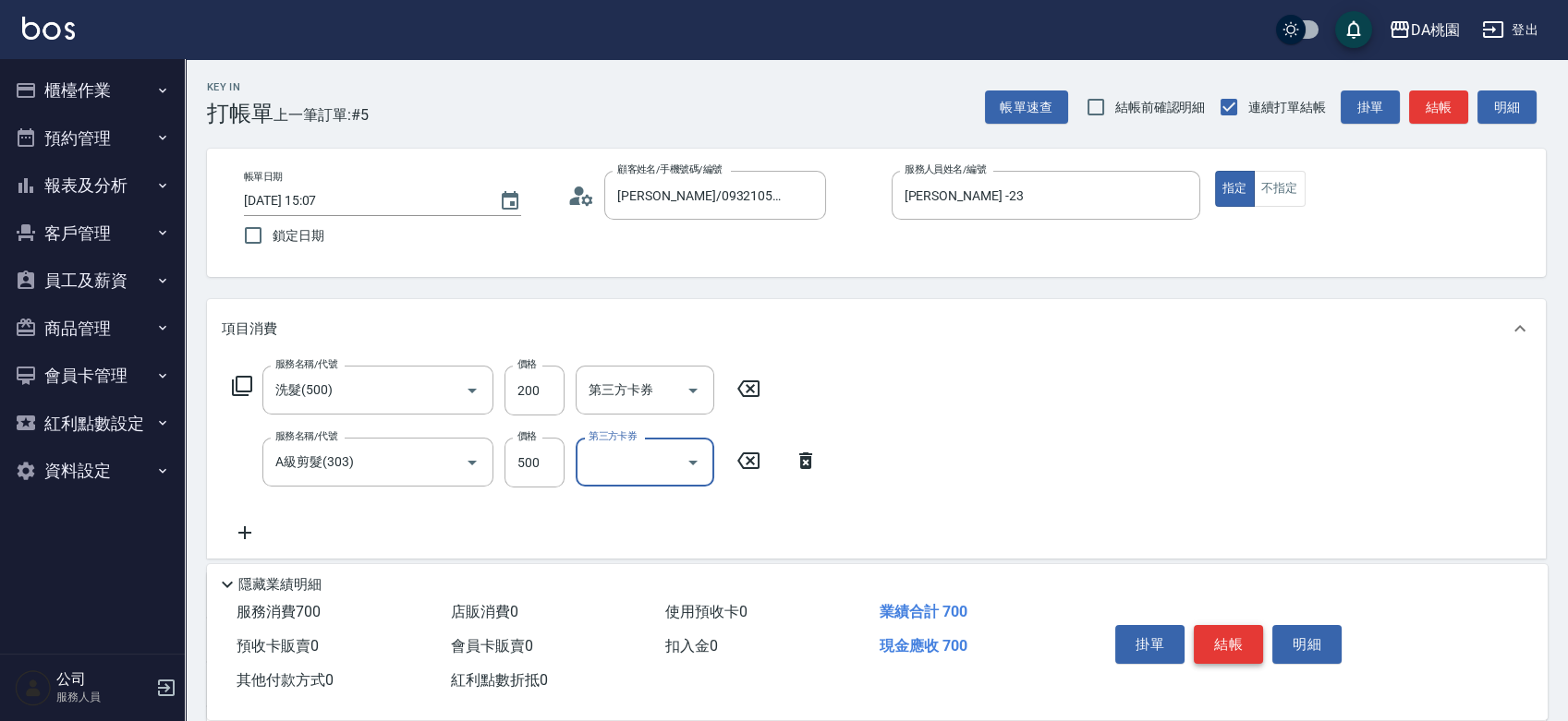
click at [1244, 633] on button "結帳" at bounding box center [1228, 645] width 69 height 39
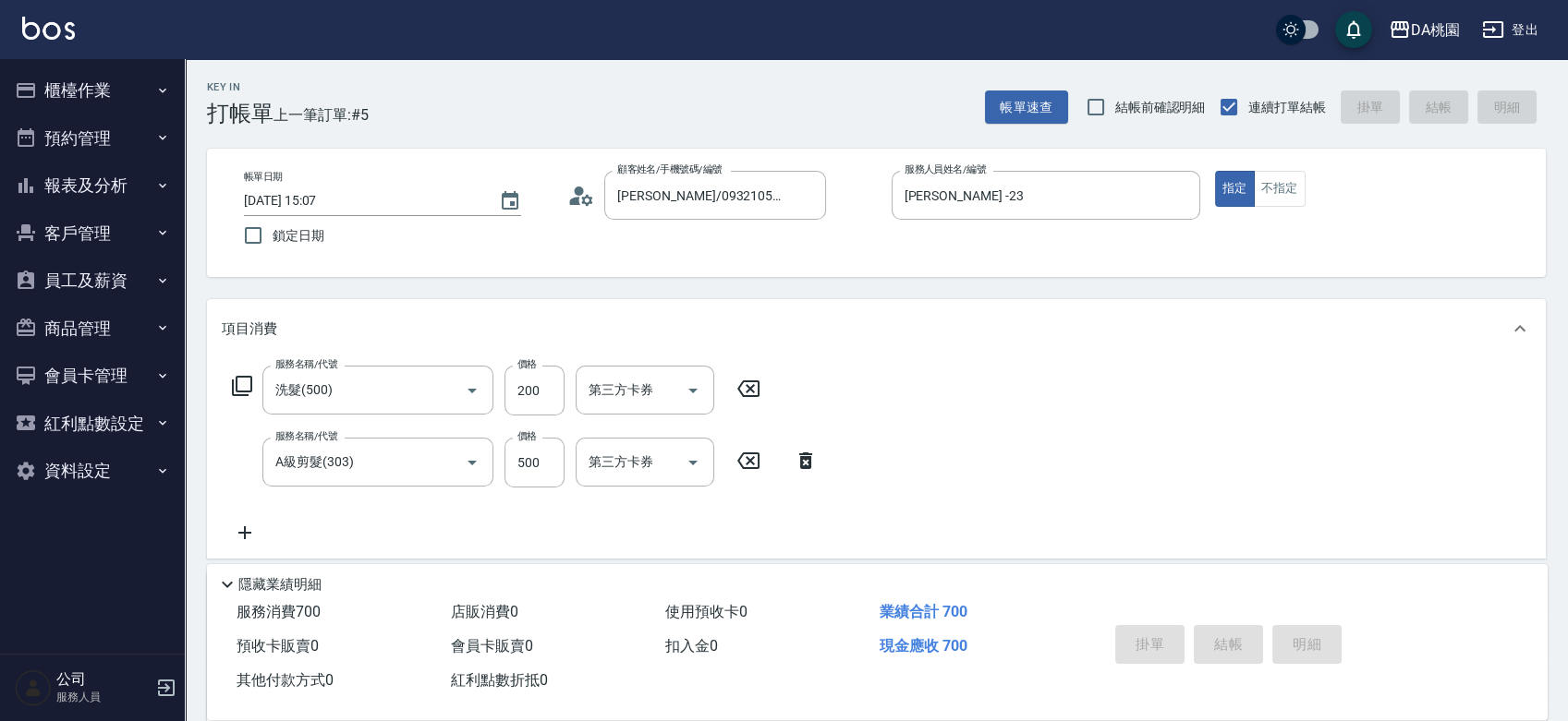
type input "[DATE] 15:08"
type input "0"
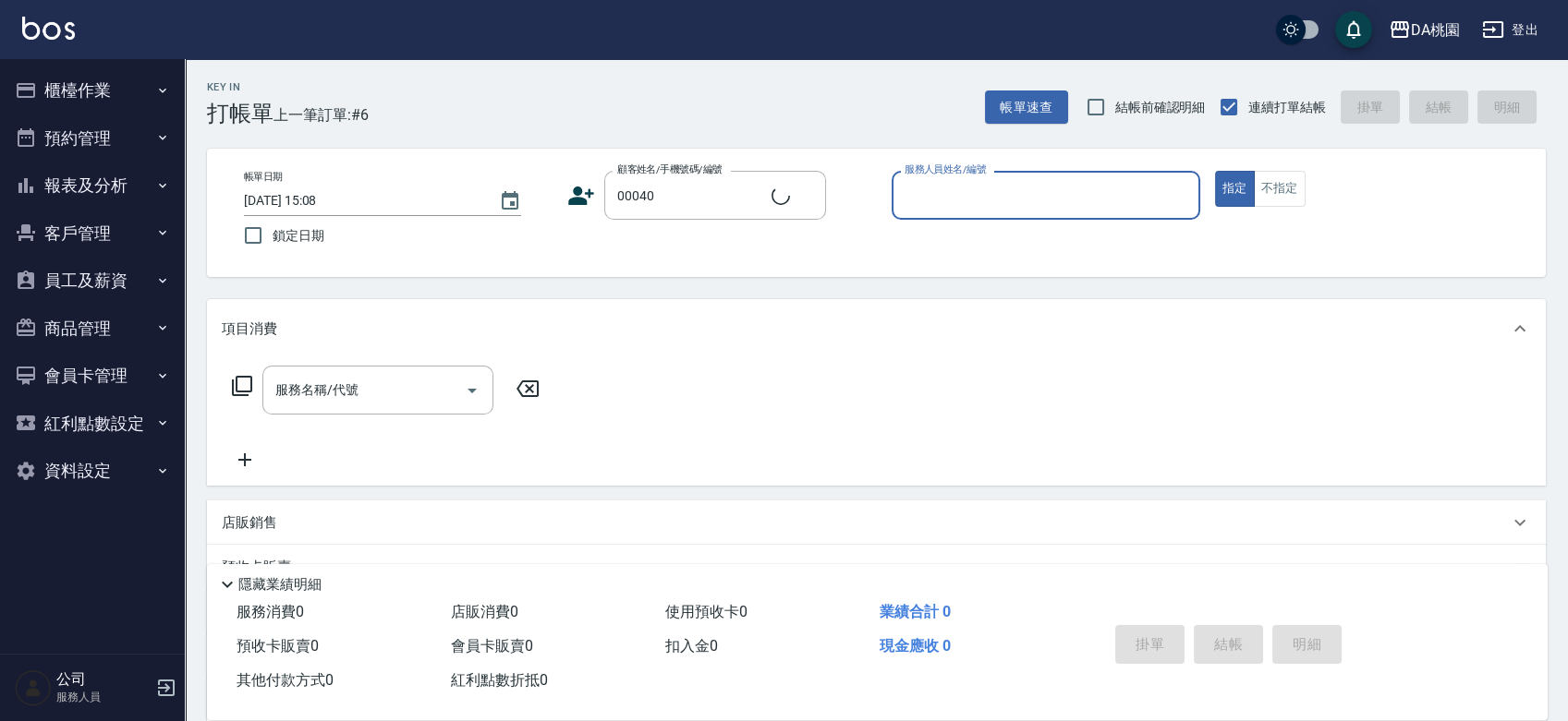
type input "公司/公司00040/00040"
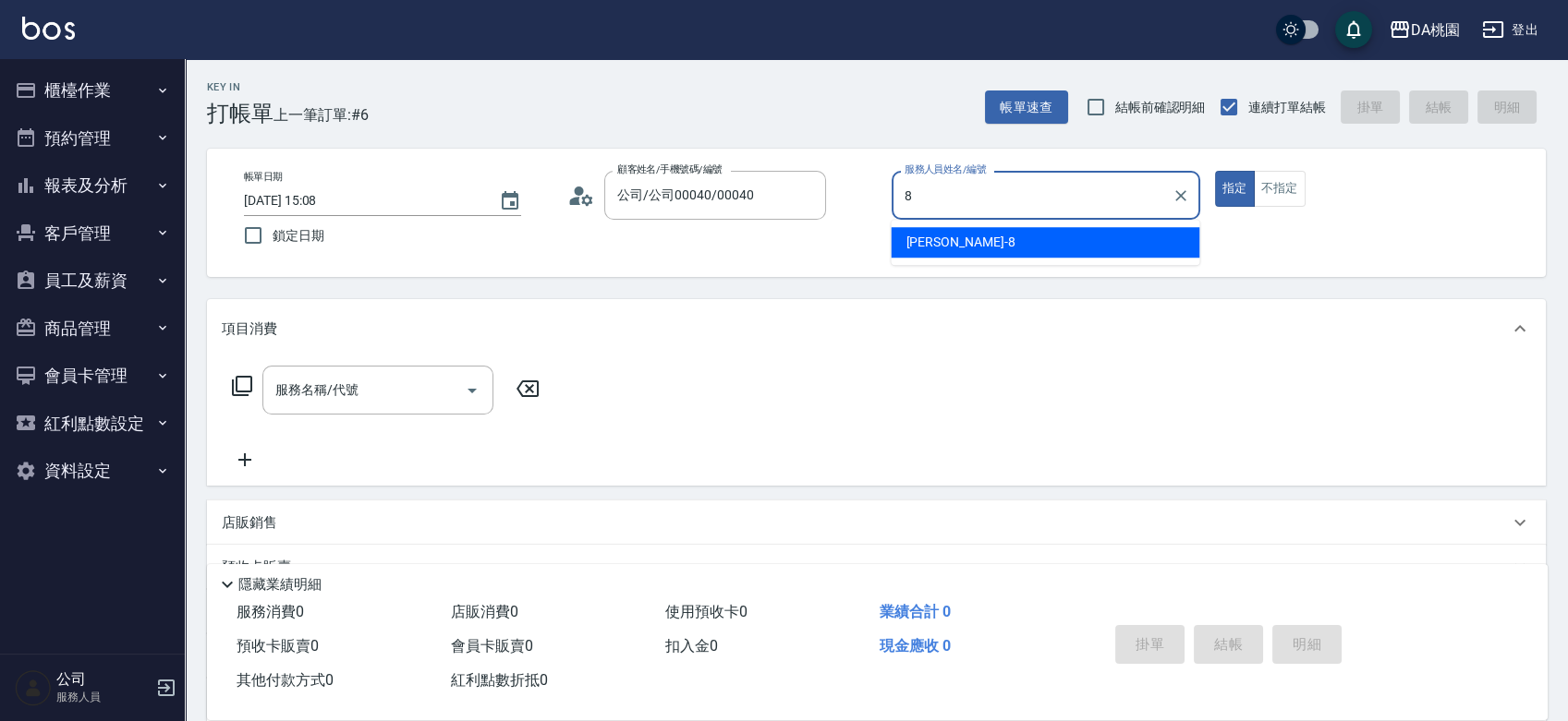
type input "[PERSON_NAME]-8"
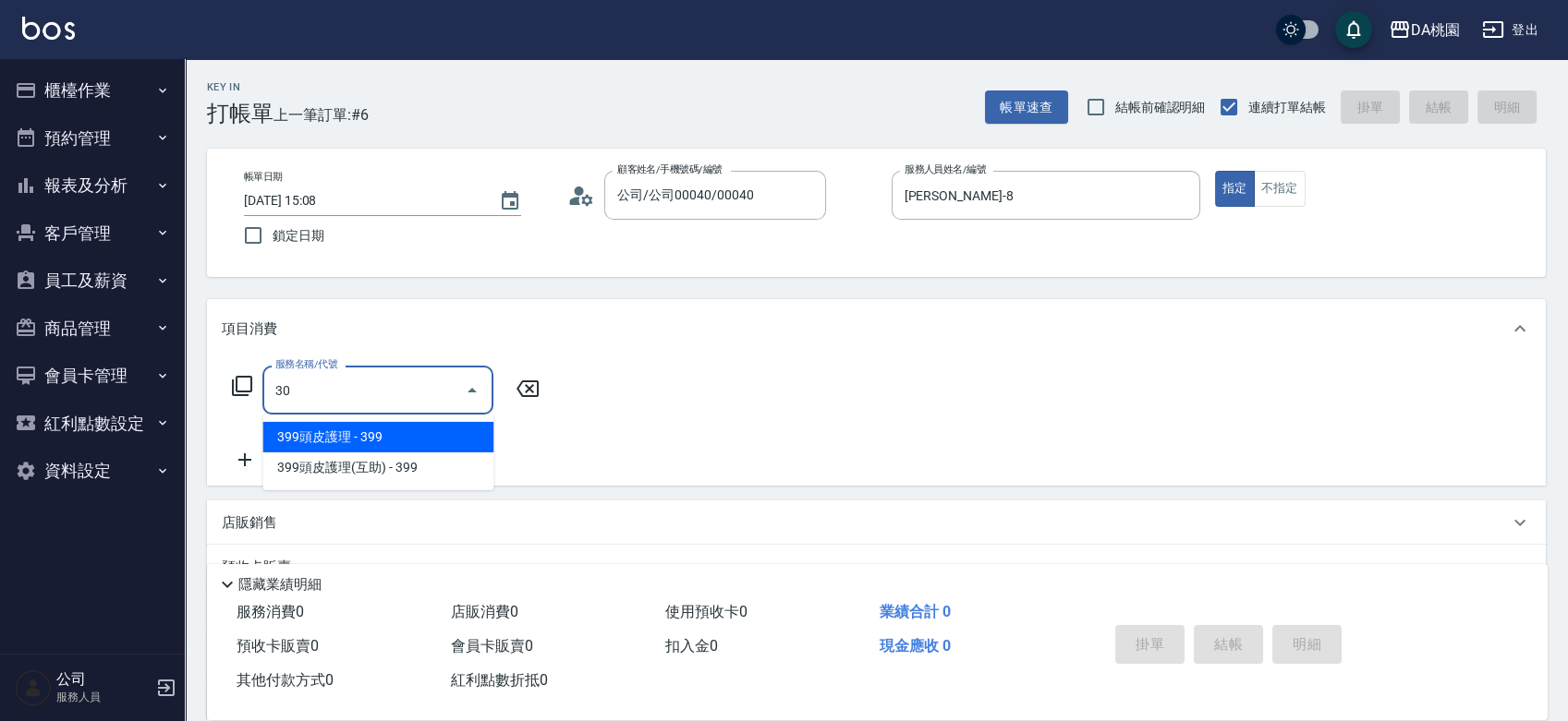
type input "303"
type input "30"
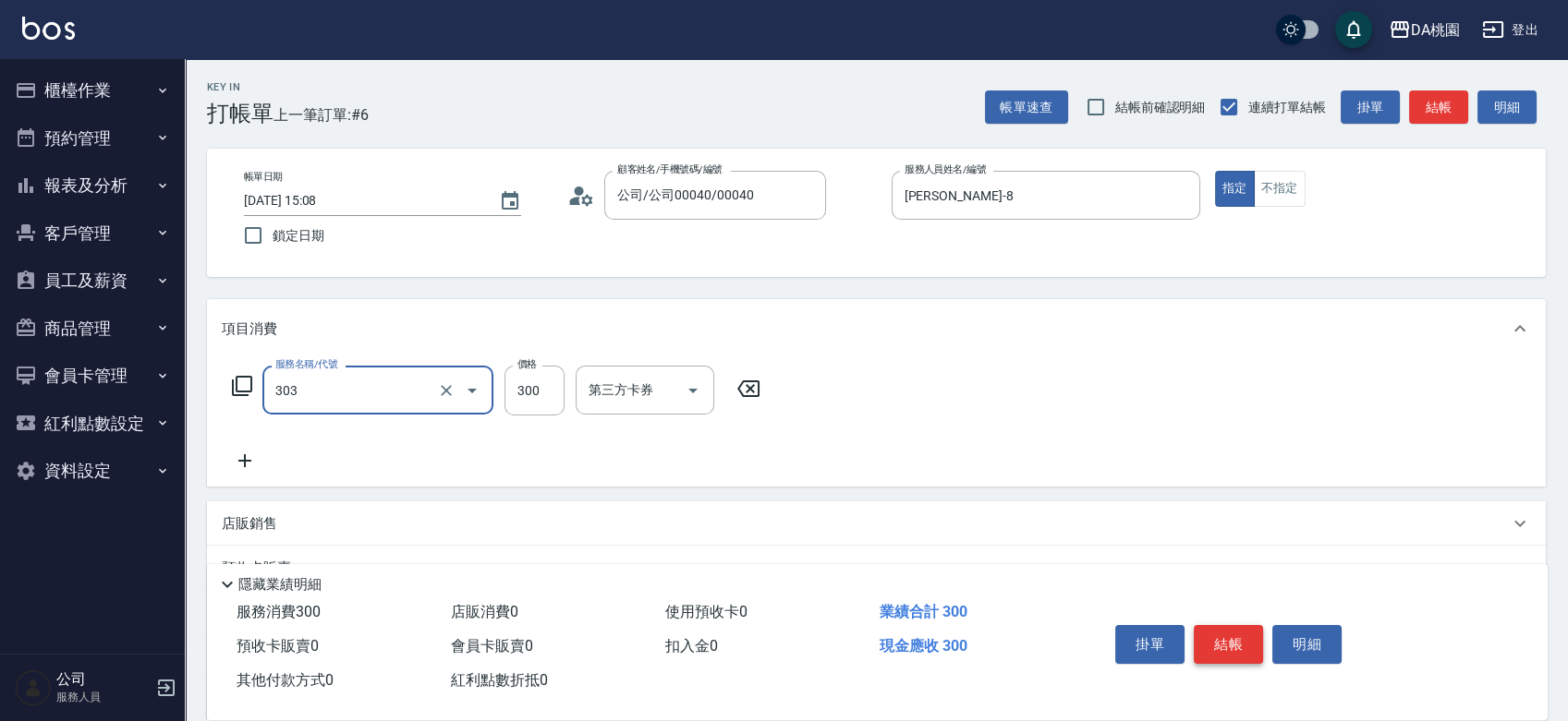
type input "A級剪髮(303)"
type input "0"
type input "350"
type input "30"
type input "350"
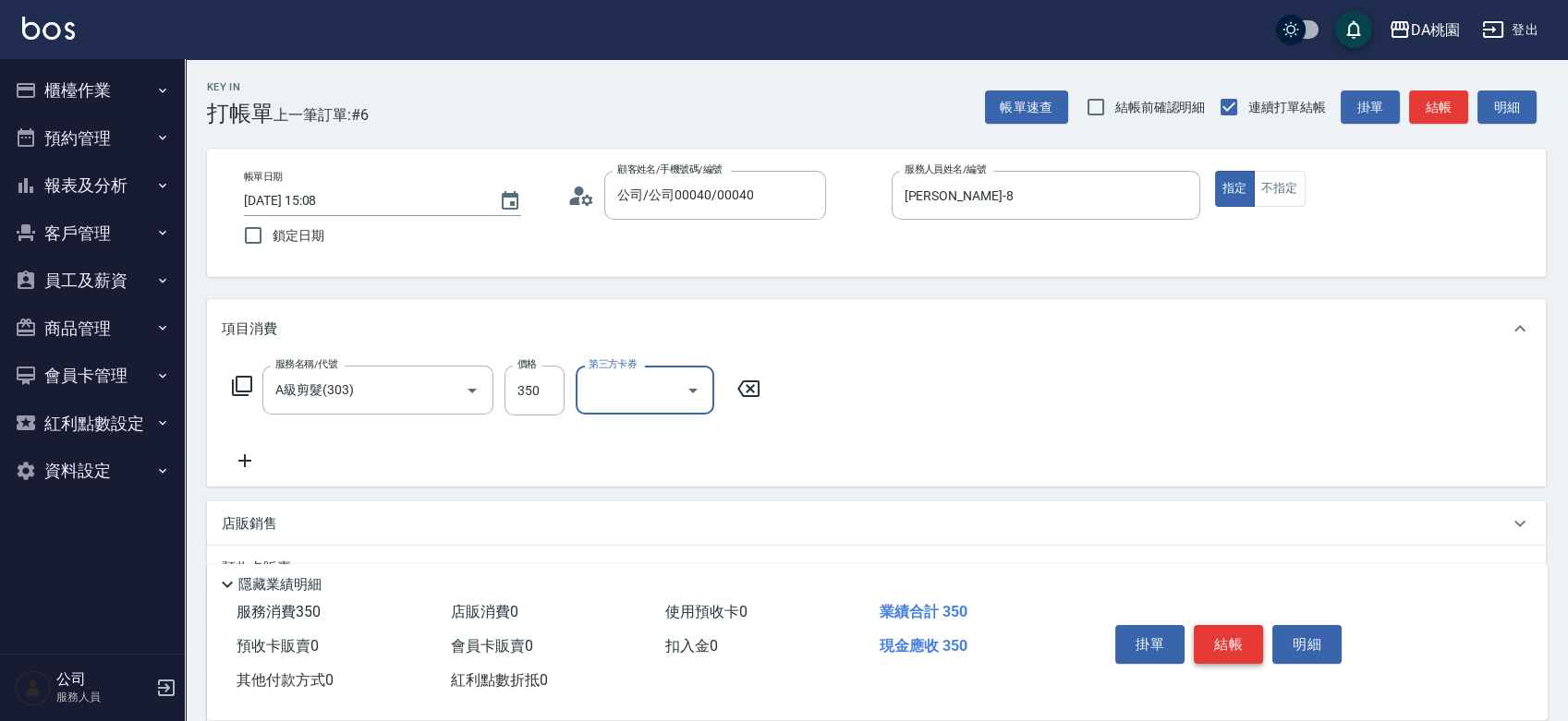
click at [1244, 633] on button "結帳" at bounding box center [1228, 645] width 69 height 39
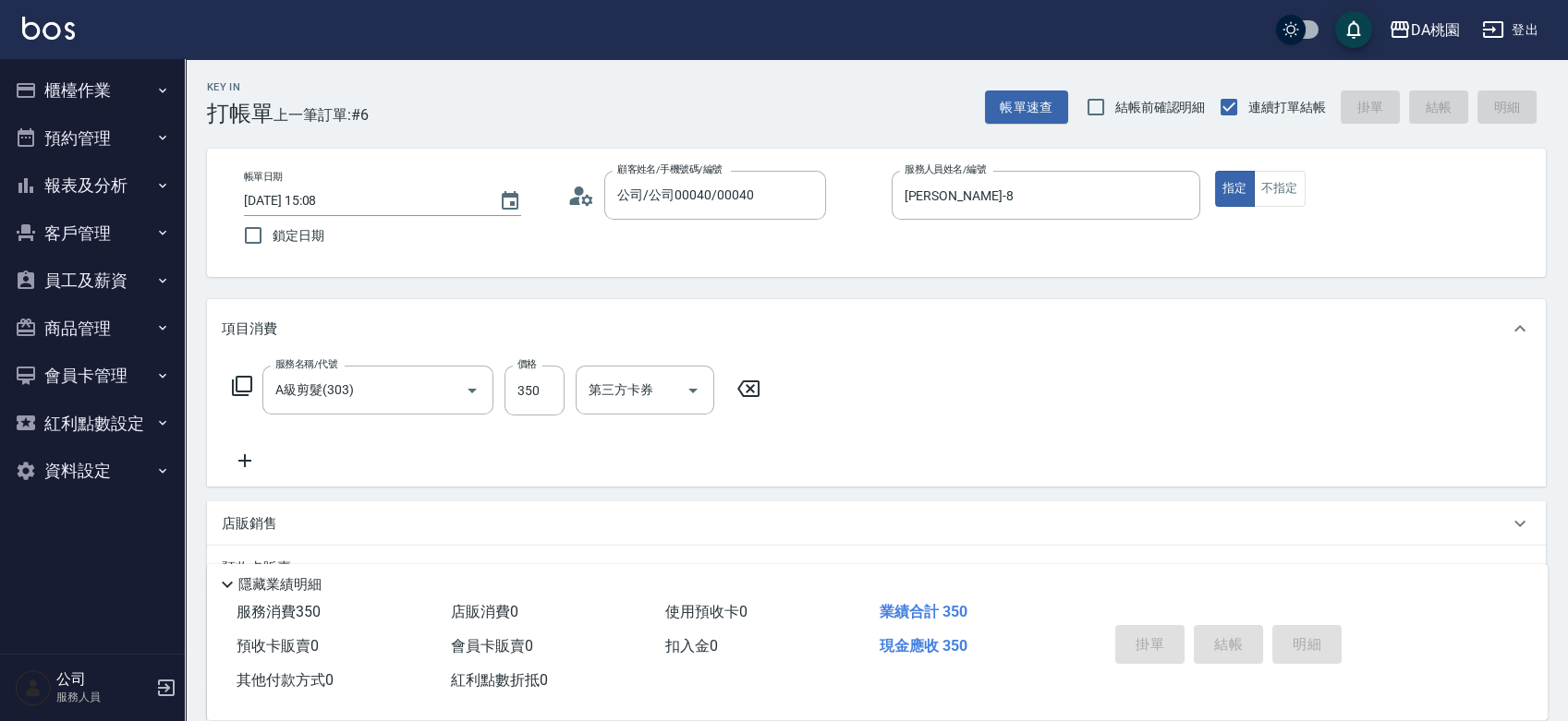
type input "0"
